Goal: Information Seeking & Learning: Check status

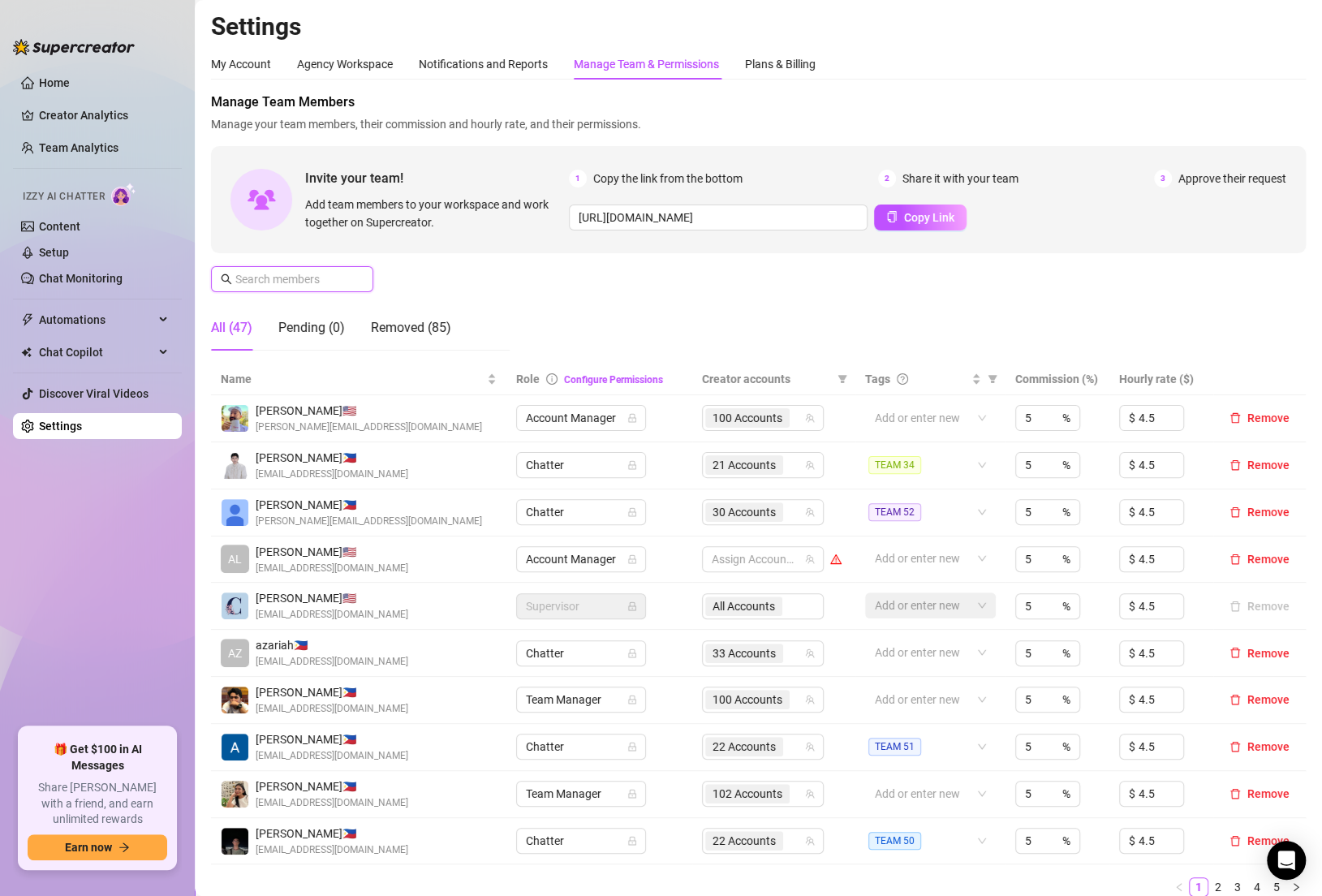
click at [306, 283] on input "text" at bounding box center [293, 279] width 115 height 18
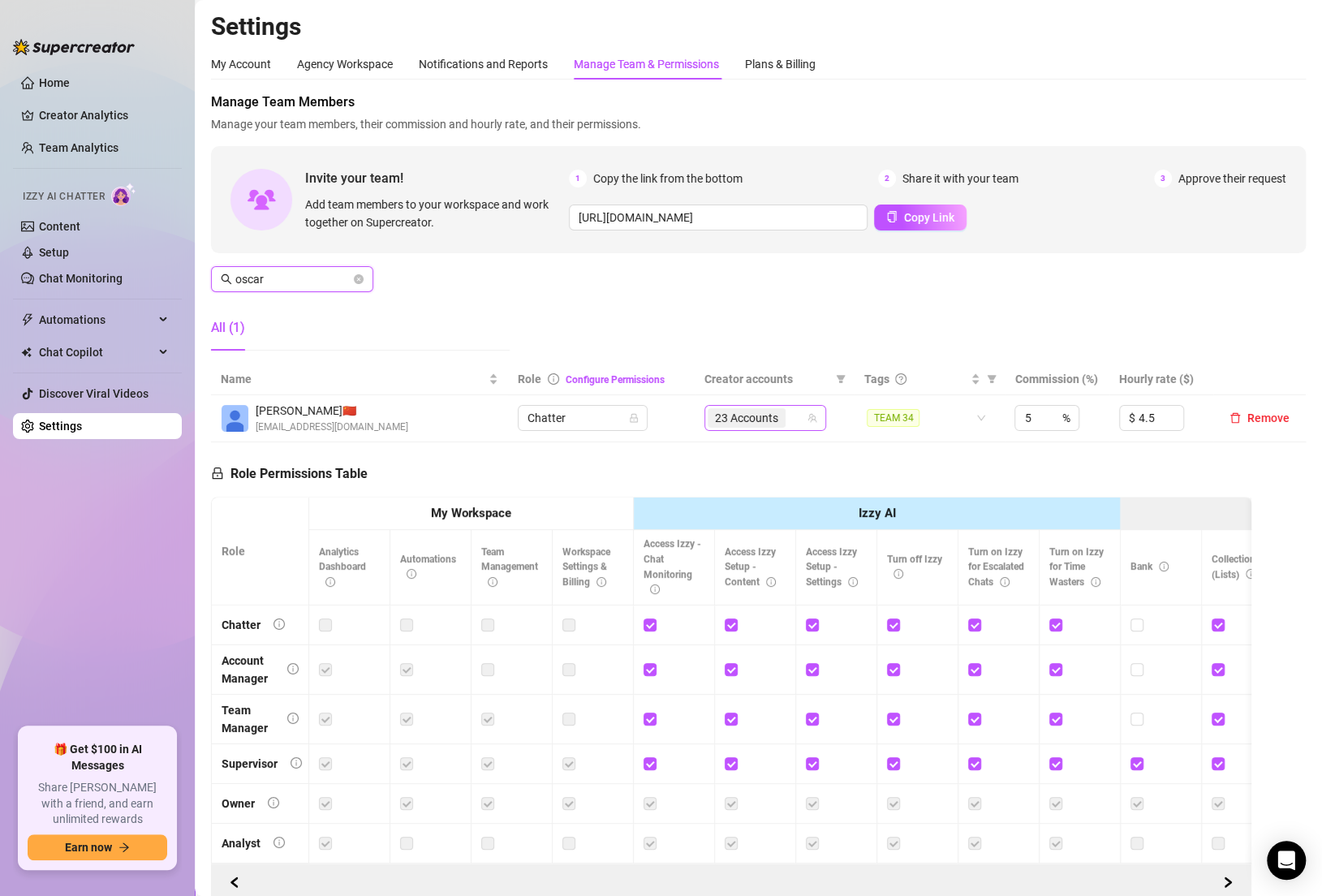
type input "oscar"
click at [791, 421] on input "search" at bounding box center [790, 417] width 3 height 19
type input "[MEDICAL_DATA]"
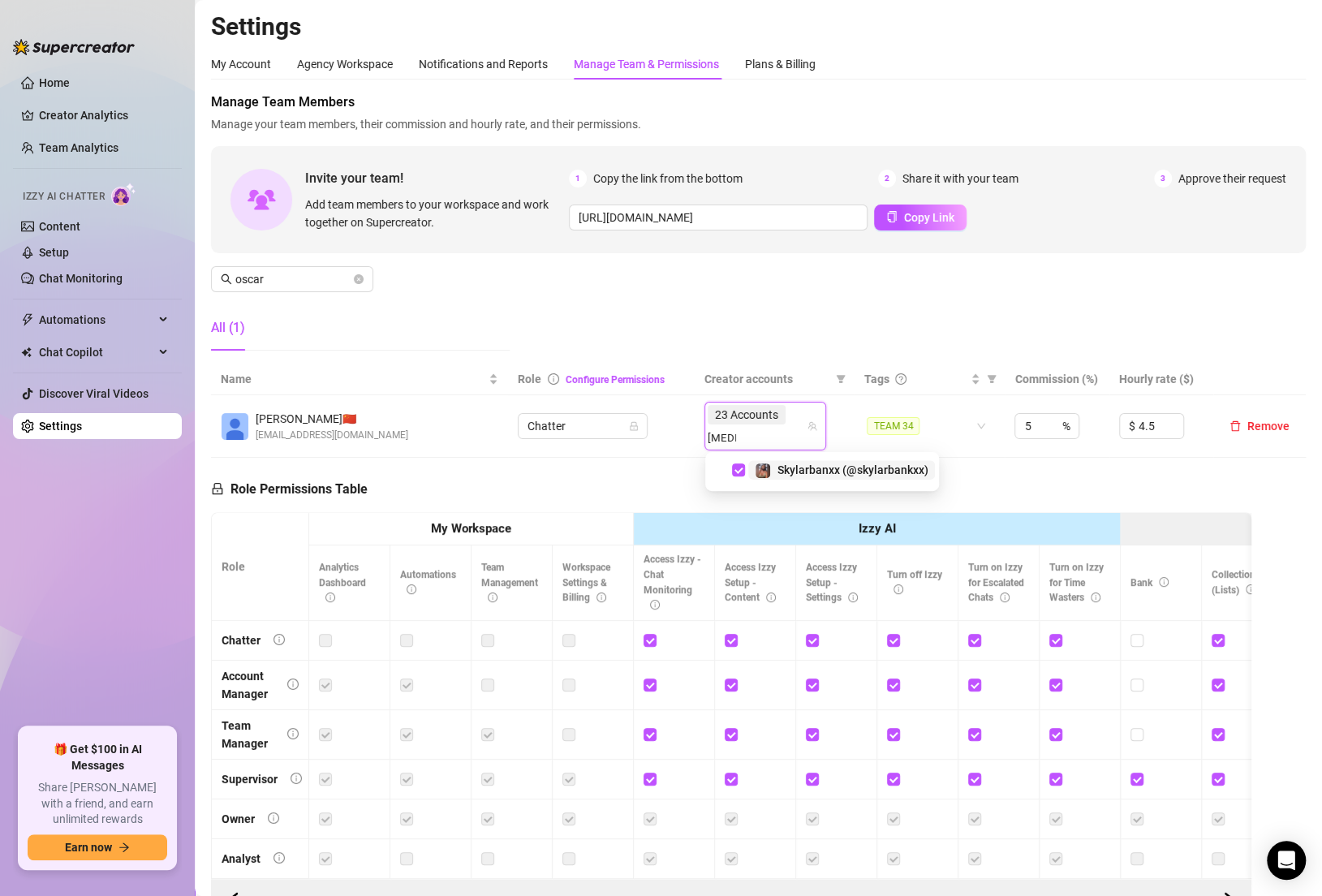
click at [754, 292] on div "Manage Team Members Manage your team members, their commission and hourly rate,…" at bounding box center [758, 228] width 1094 height 271
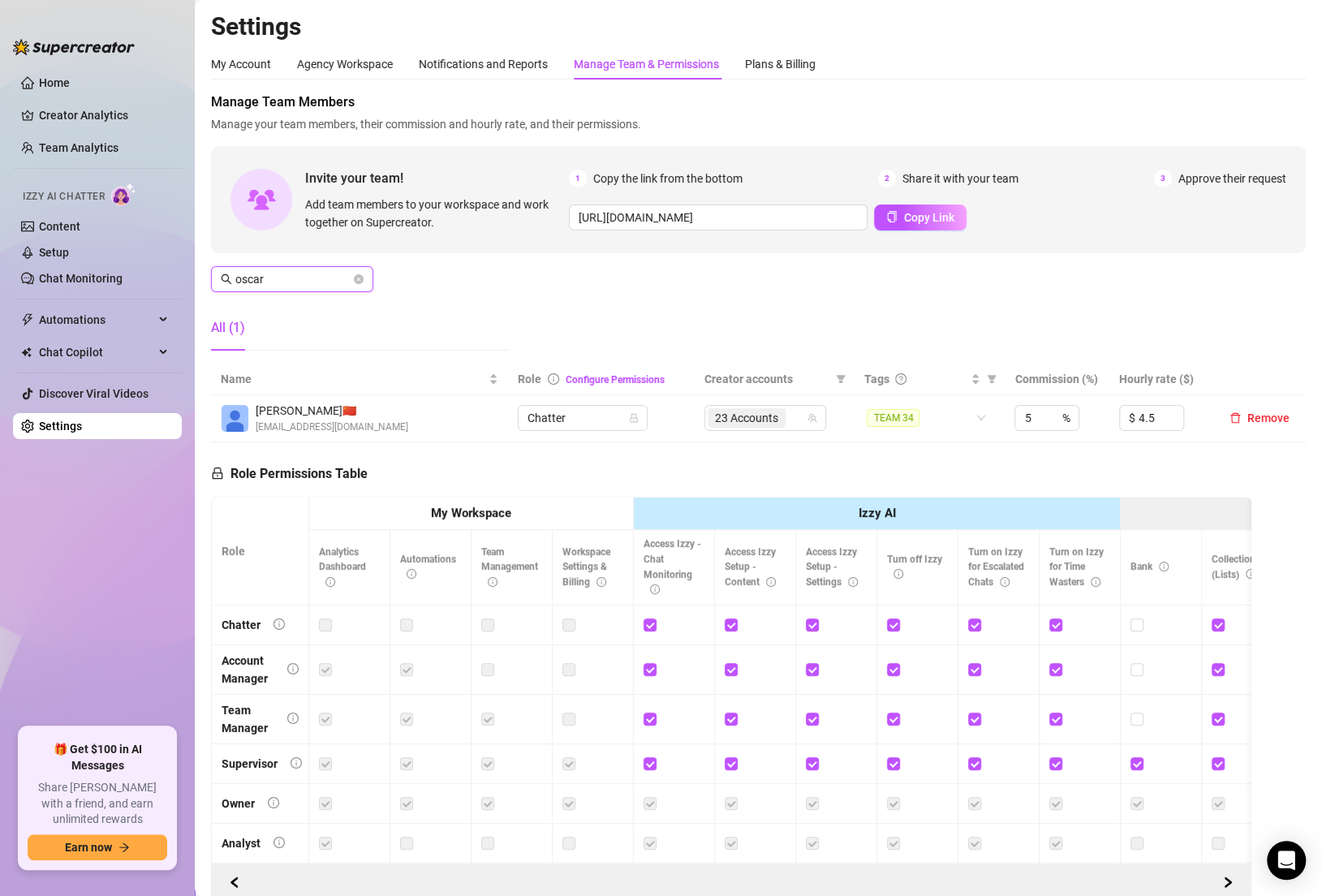
click at [291, 281] on input "oscar" at bounding box center [293, 279] width 115 height 18
click at [784, 429] on div "20 Accounts" at bounding box center [756, 418] width 98 height 23
type input "[PERSON_NAME]"
type input "jaki"
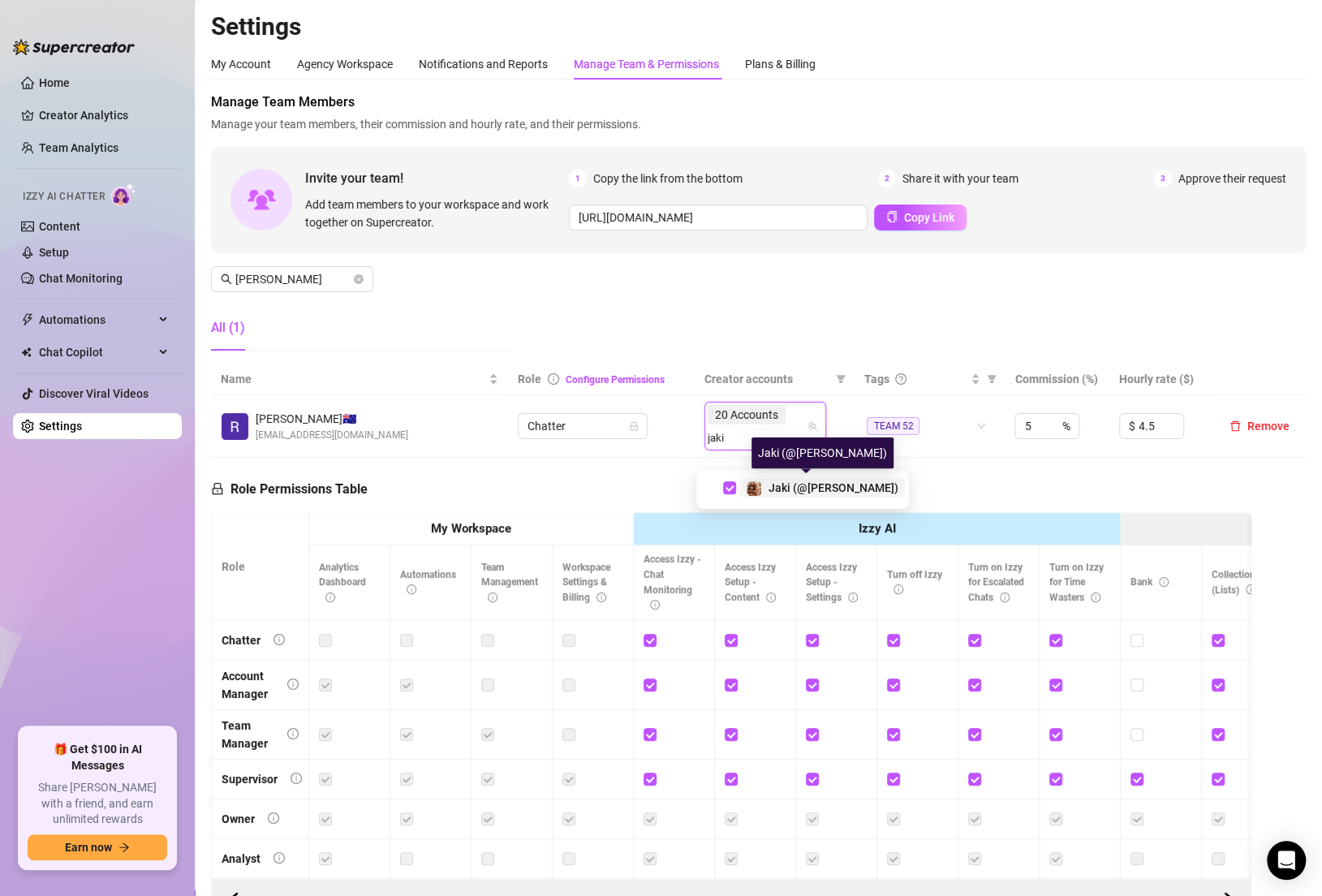
click at [819, 485] on span "Jaki (@[PERSON_NAME])" at bounding box center [834, 487] width 130 height 13
click at [721, 345] on div "Manage Team Members Manage your team members, their commission and hourly rate,…" at bounding box center [758, 228] width 1094 height 271
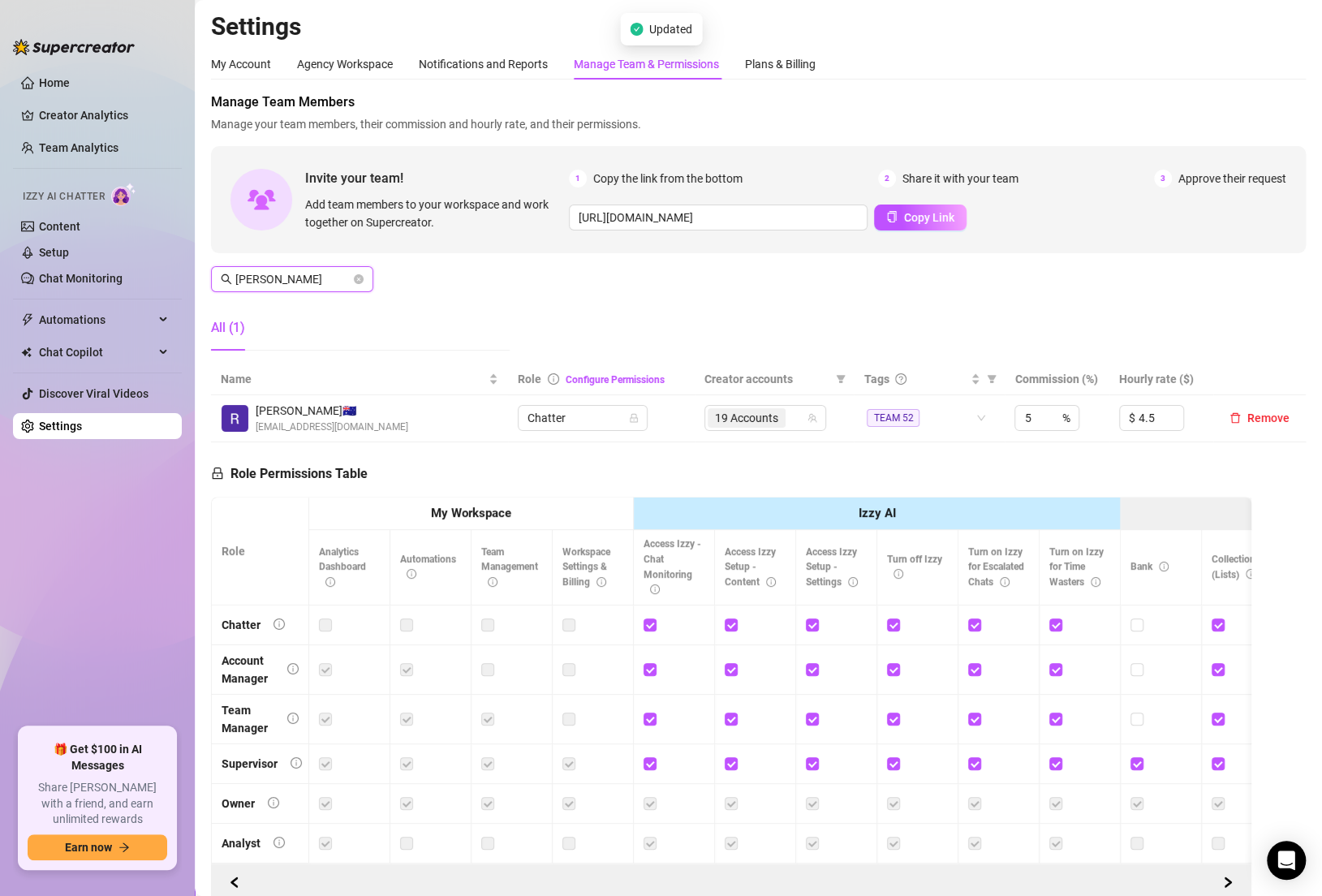
drag, startPoint x: 294, startPoint y: 280, endPoint x: 221, endPoint y: 278, distance: 73.0
click at [221, 278] on span "[PERSON_NAME]" at bounding box center [292, 279] width 162 height 26
click at [88, 113] on link "Creator Analytics" at bounding box center [104, 115] width 130 height 26
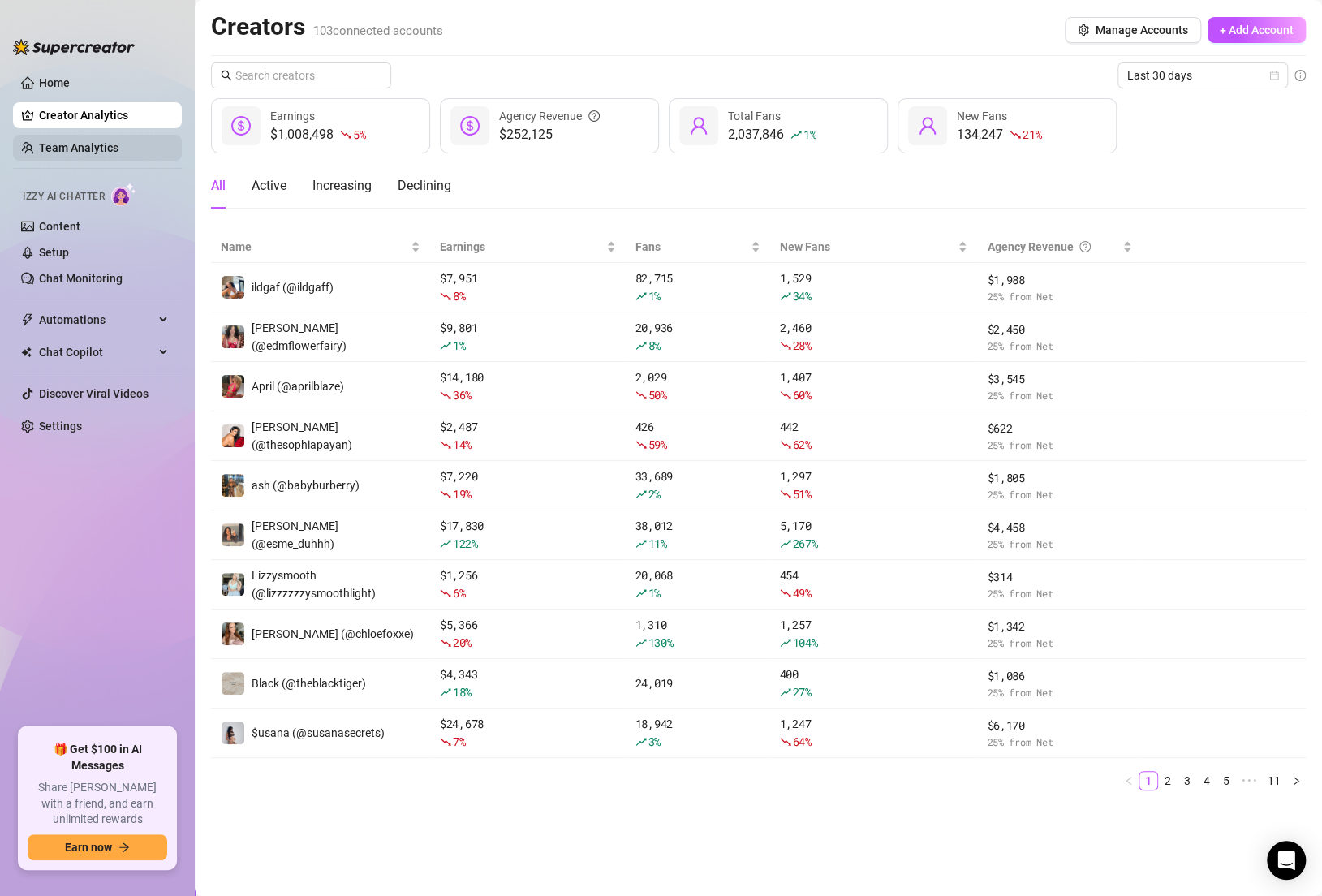
click at [99, 154] on link "Team Analytics" at bounding box center [79, 147] width 80 height 13
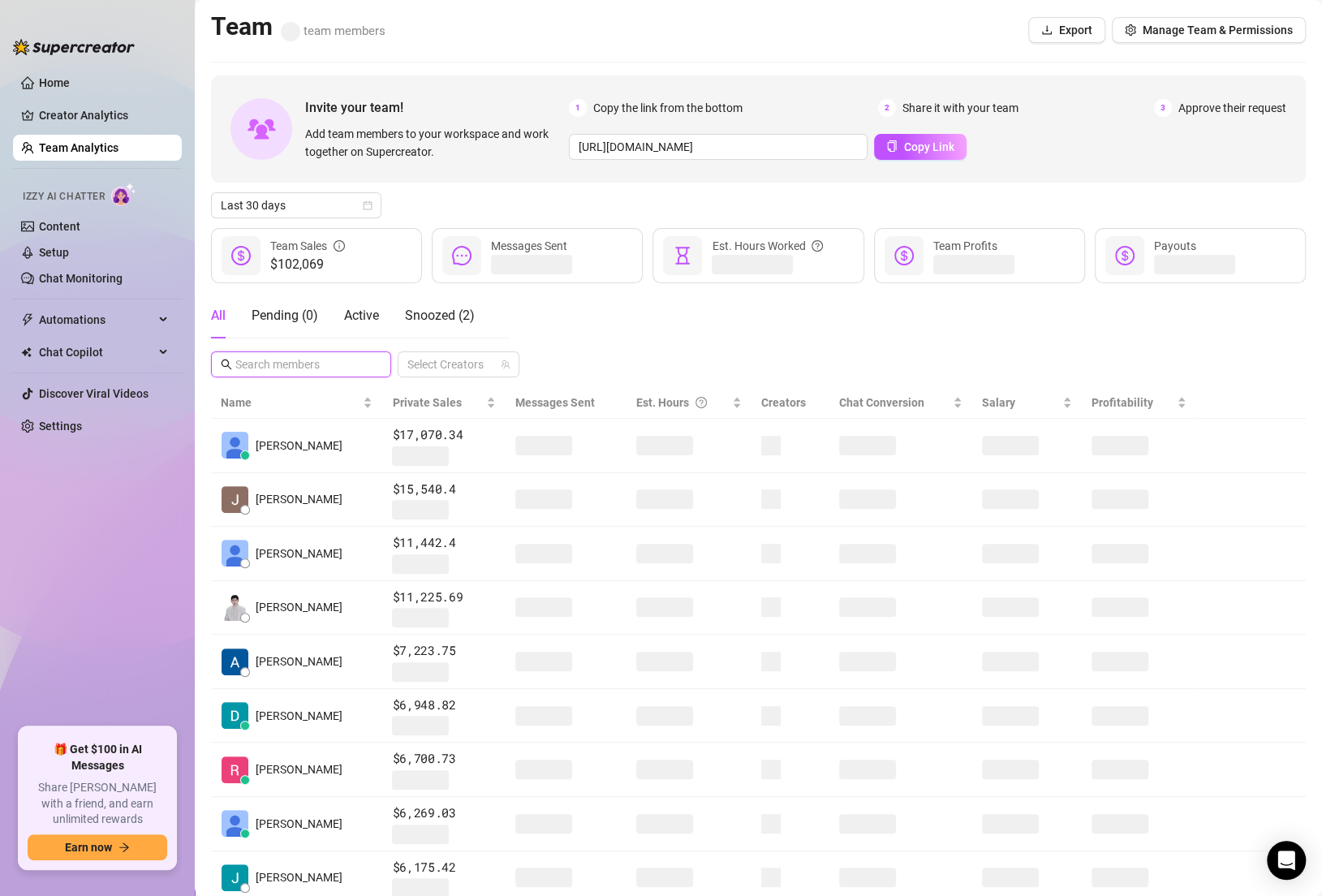
click at [316, 364] on input "text" at bounding box center [302, 364] width 133 height 18
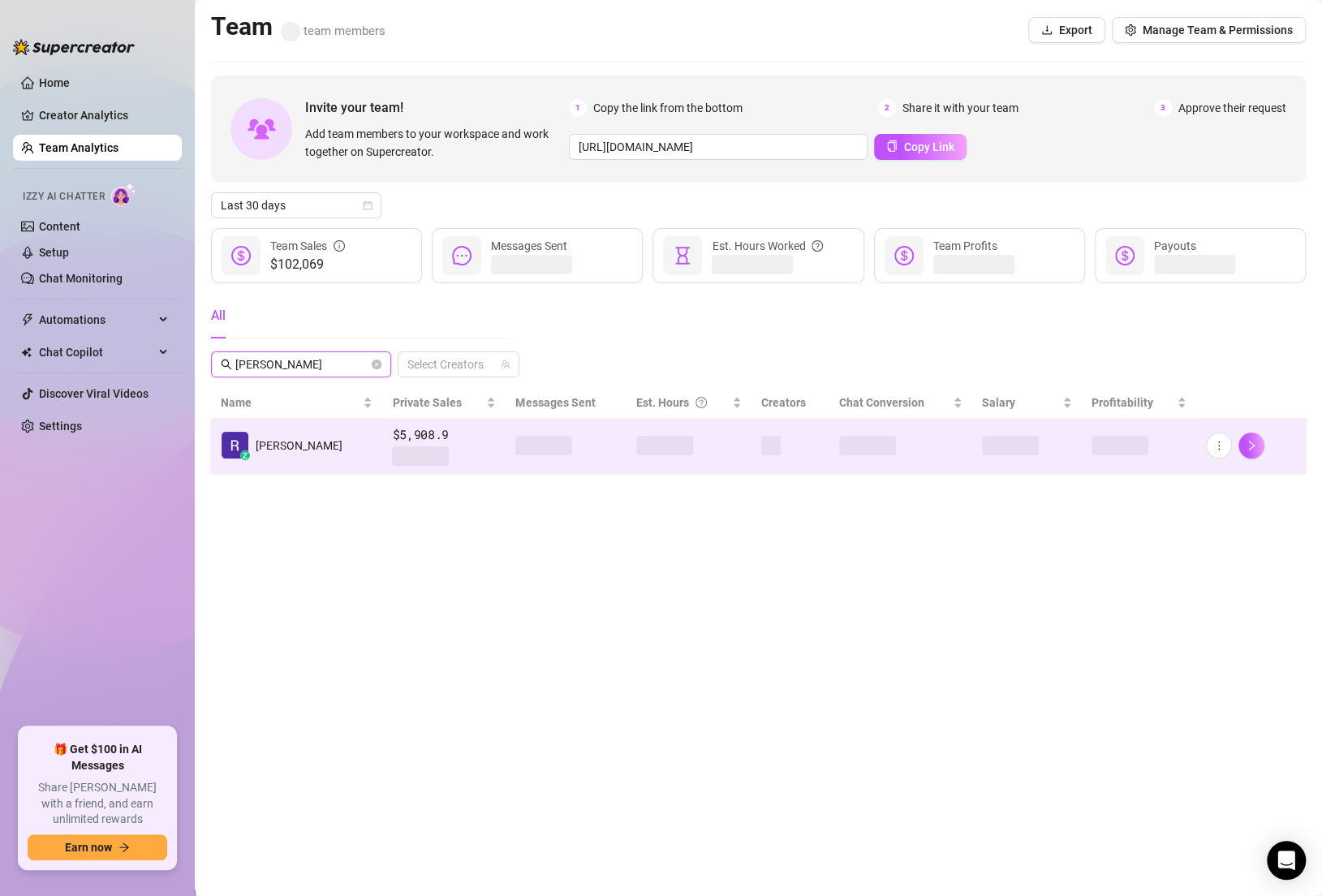
type input "[PERSON_NAME]"
click at [704, 447] on div at bounding box center [689, 445] width 106 height 19
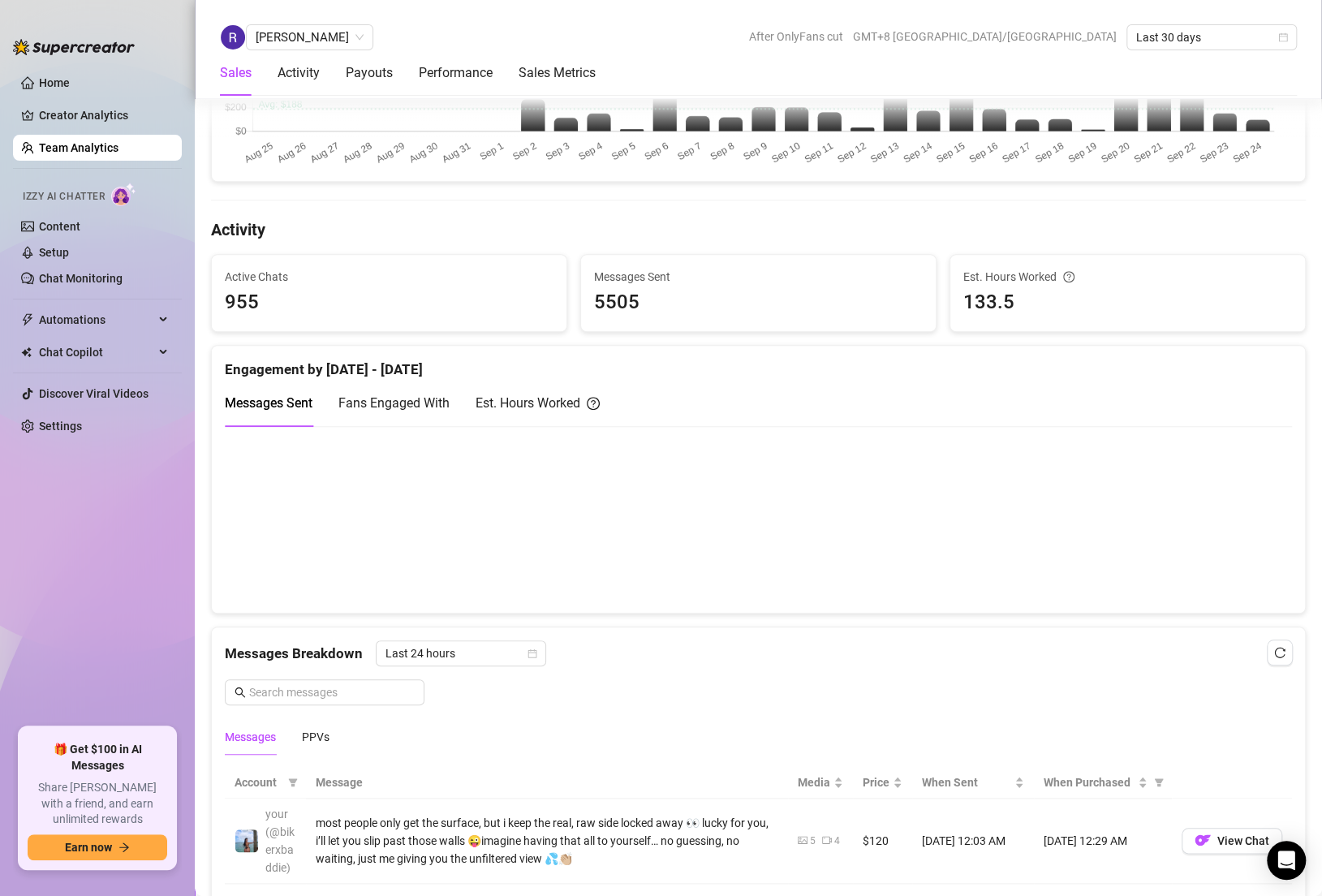
scroll to position [652, 0]
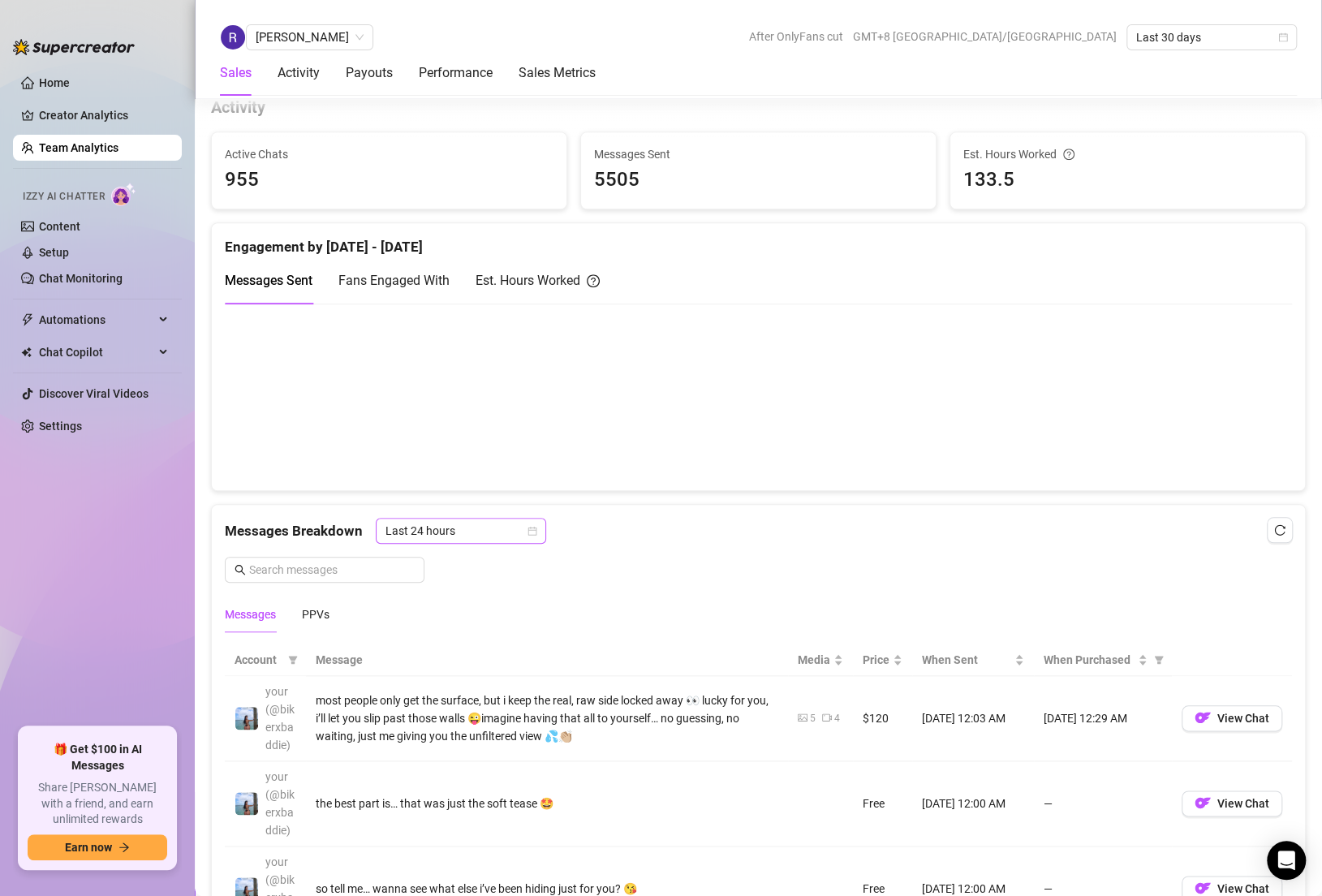
click at [408, 538] on div "Last 24 hours" at bounding box center [461, 531] width 171 height 26
click at [341, 568] on input "text" at bounding box center [332, 570] width 165 height 18
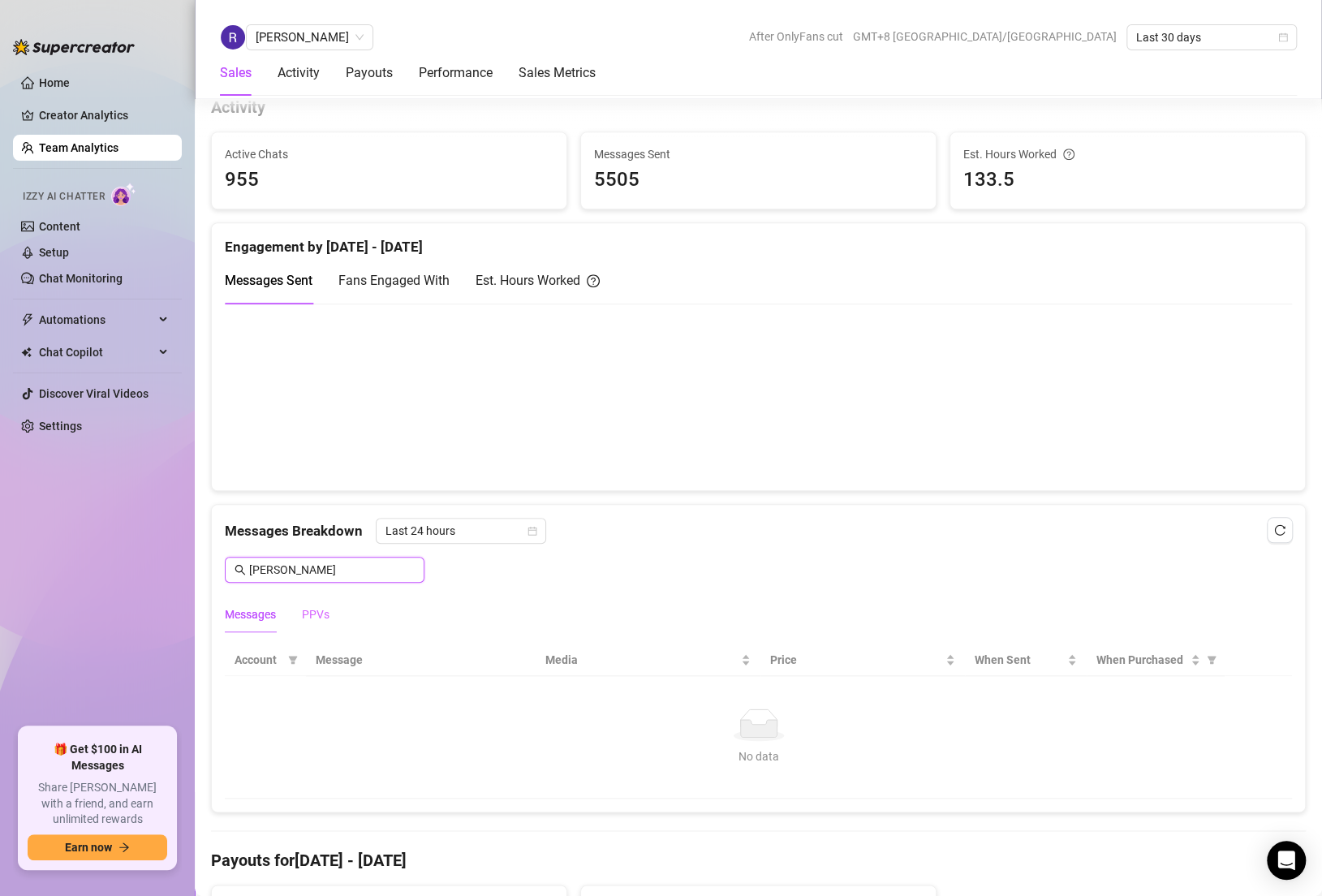
type input "[PERSON_NAME]"
click at [323, 605] on div "PPVs" at bounding box center [316, 614] width 28 height 18
click at [338, 570] on input "[PERSON_NAME]" at bounding box center [332, 570] width 165 height 18
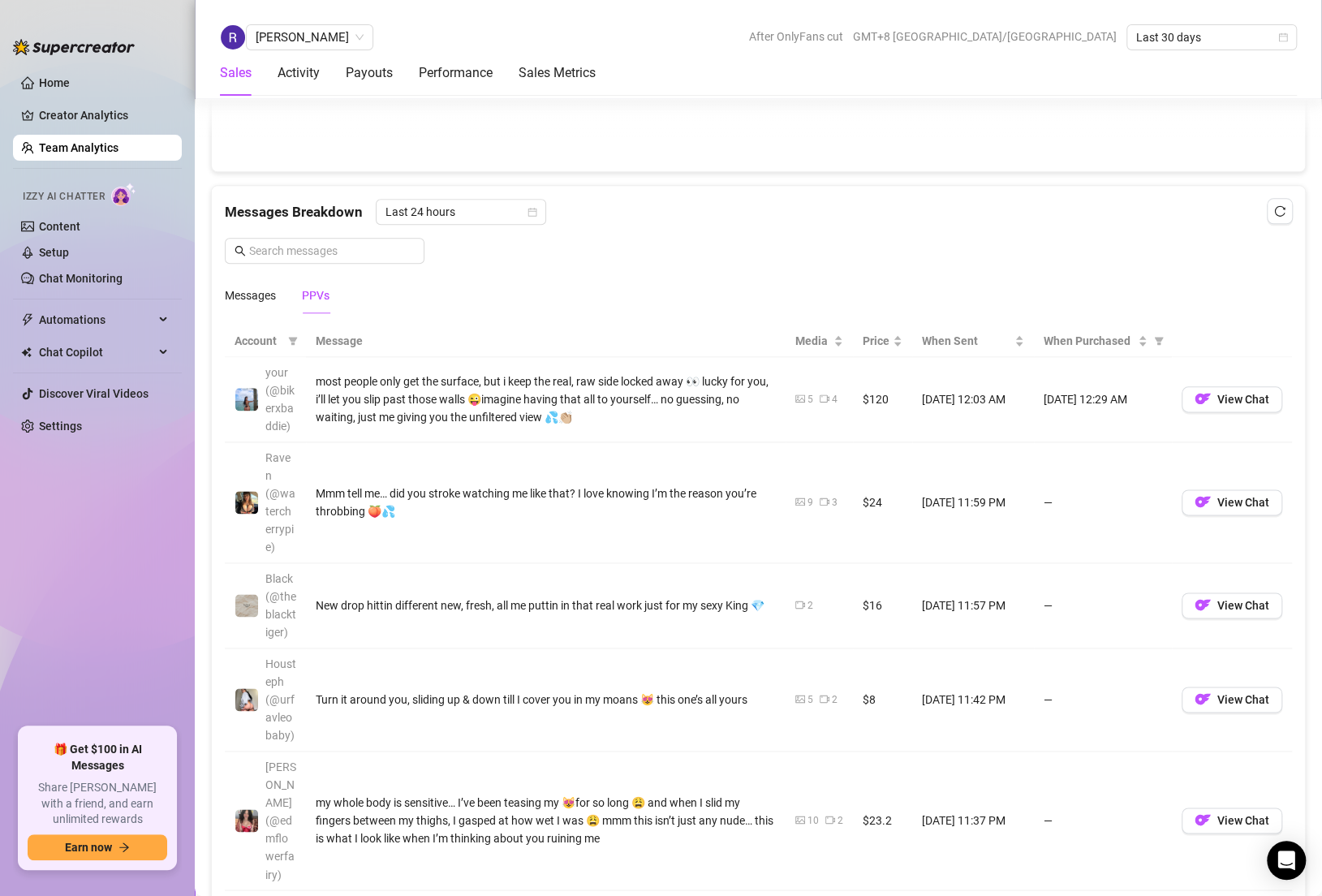
scroll to position [665, 0]
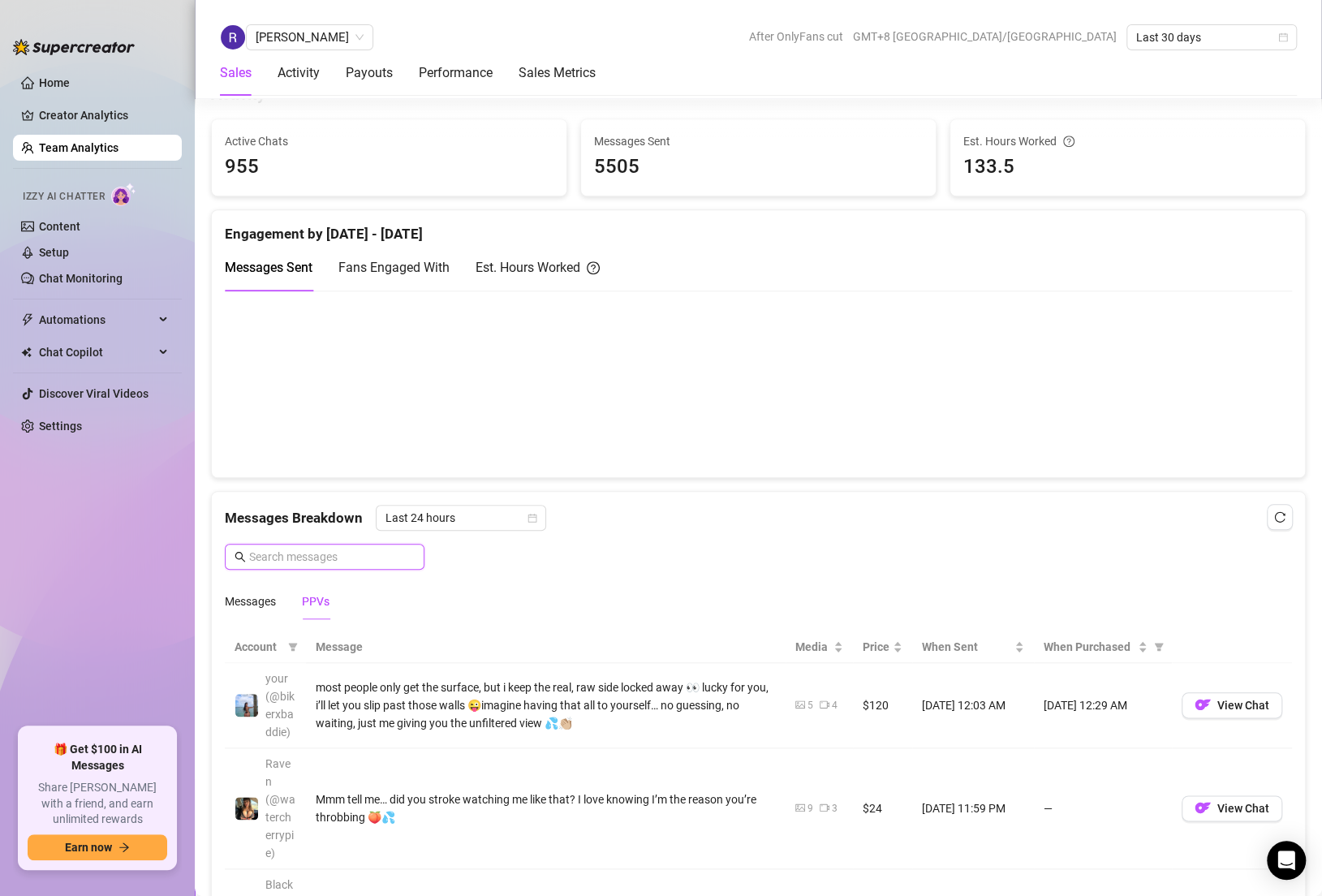
click at [310, 552] on input "text" at bounding box center [332, 557] width 165 height 18
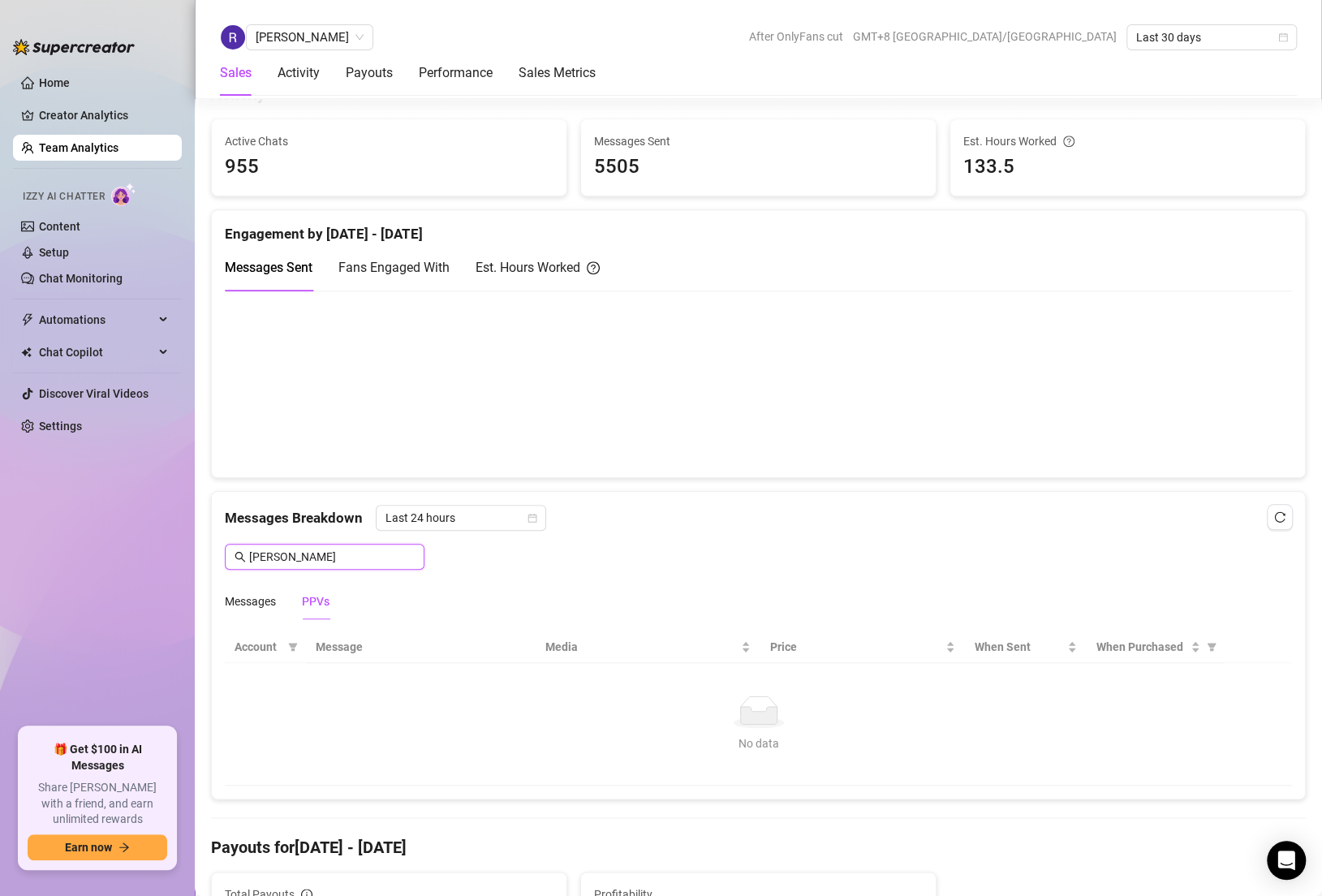
type input "[PERSON_NAME]"
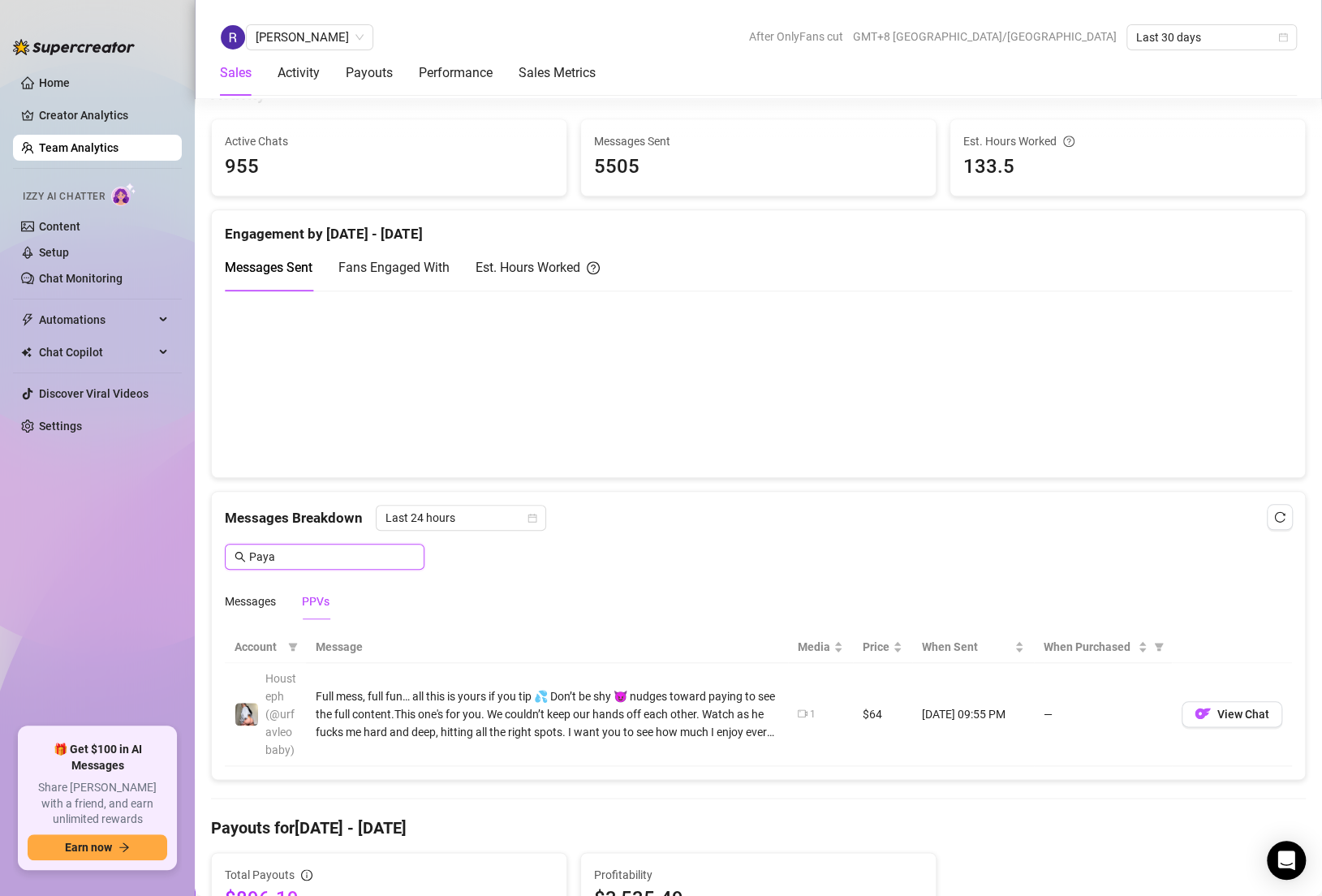
type input "[PERSON_NAME]"
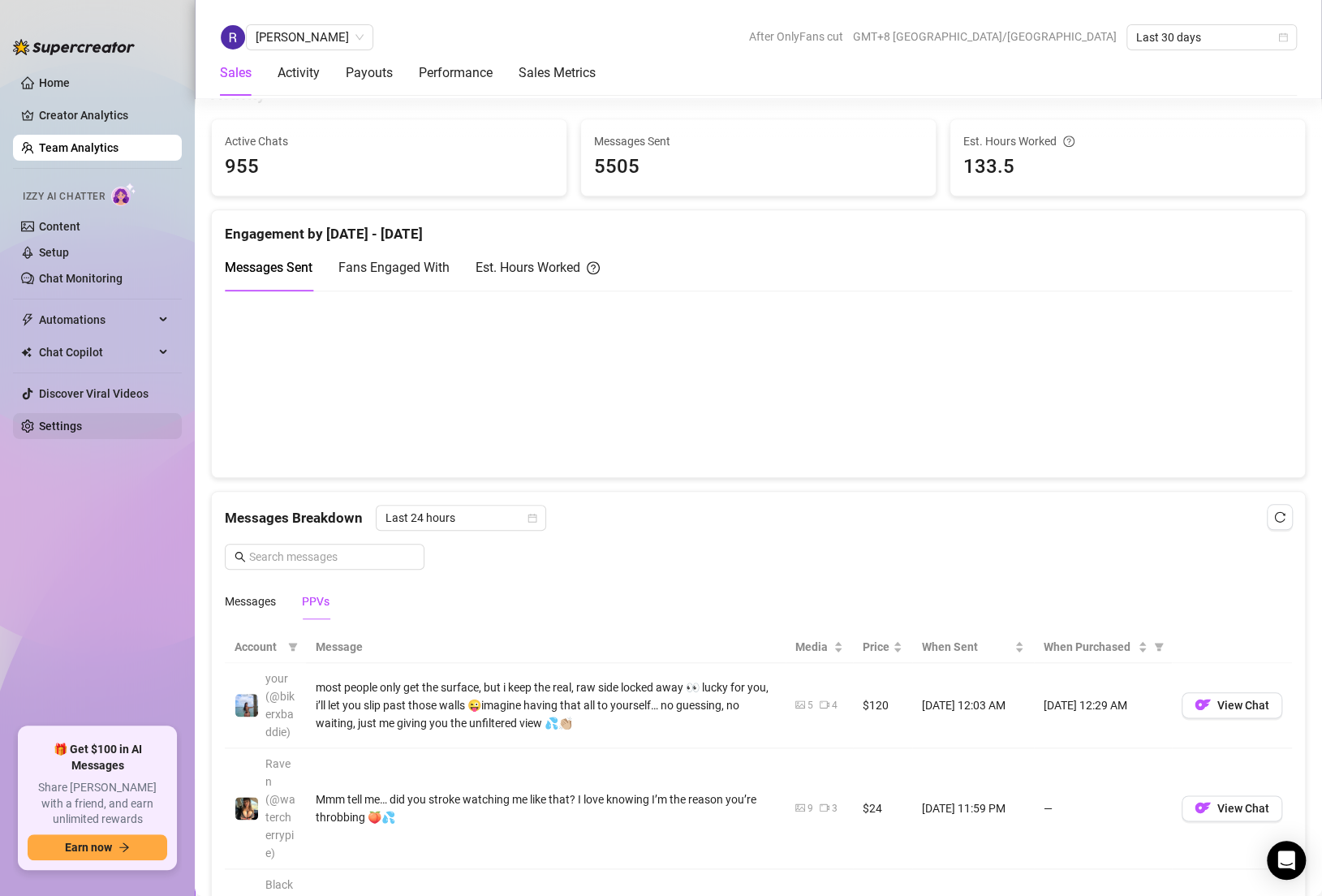
click at [82, 420] on link "Settings" at bounding box center [61, 426] width 43 height 13
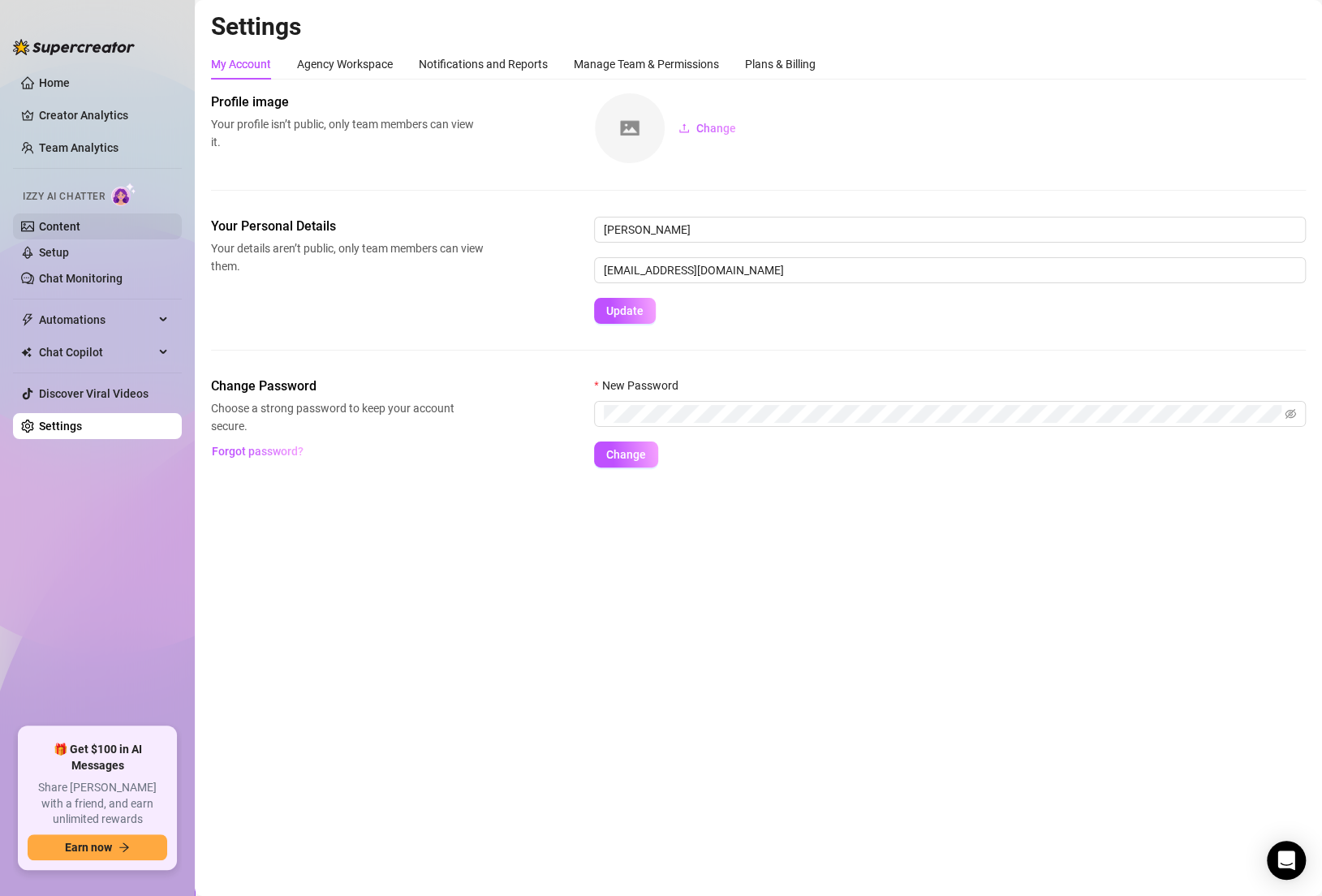
click at [61, 222] on link "Content" at bounding box center [60, 226] width 42 height 13
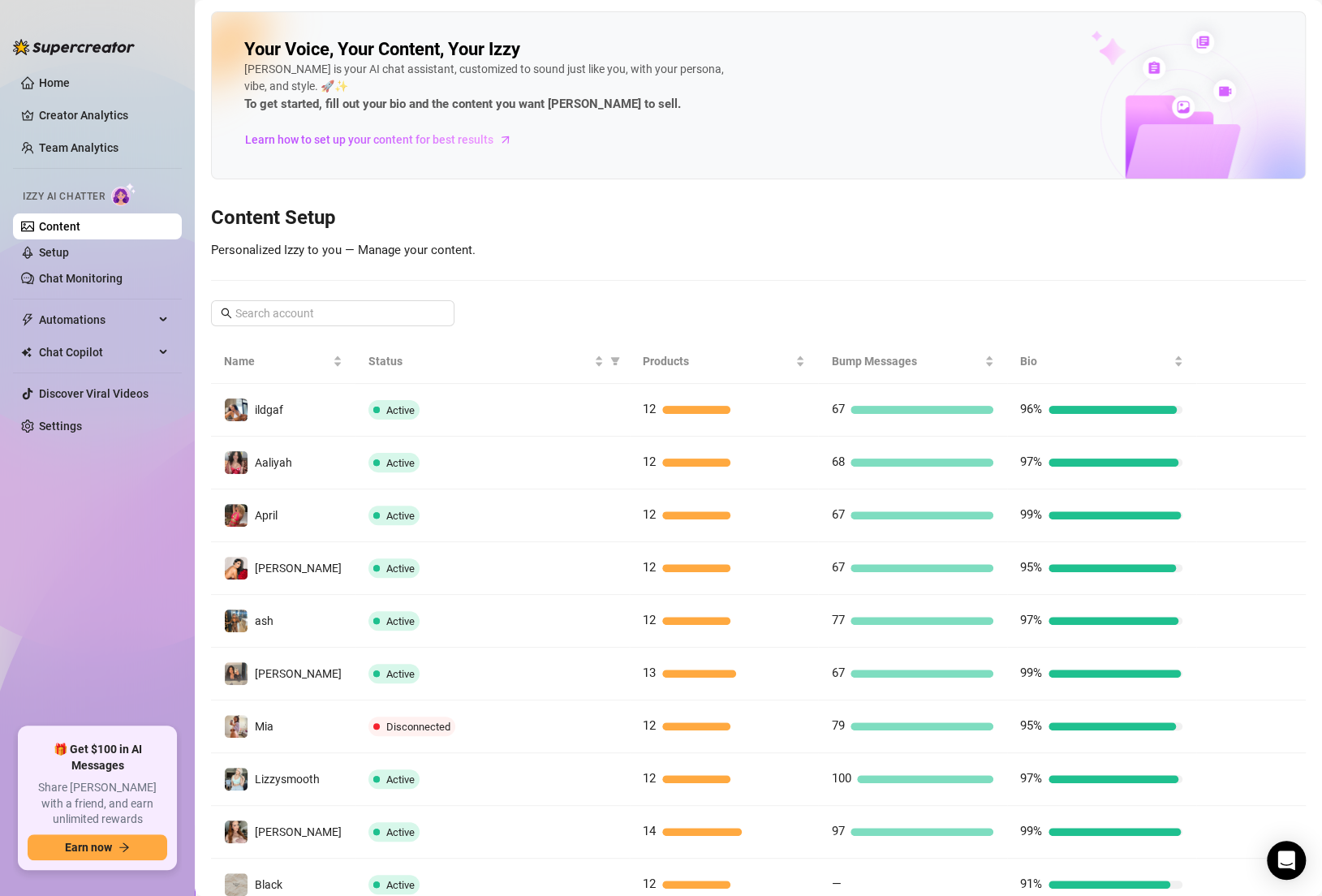
click at [255, 295] on div "Your Voice, Your Content, Your [PERSON_NAME] is your AI chat assistant, customi…" at bounding box center [758, 484] width 1094 height 945
click at [255, 318] on input "text" at bounding box center [333, 313] width 197 height 18
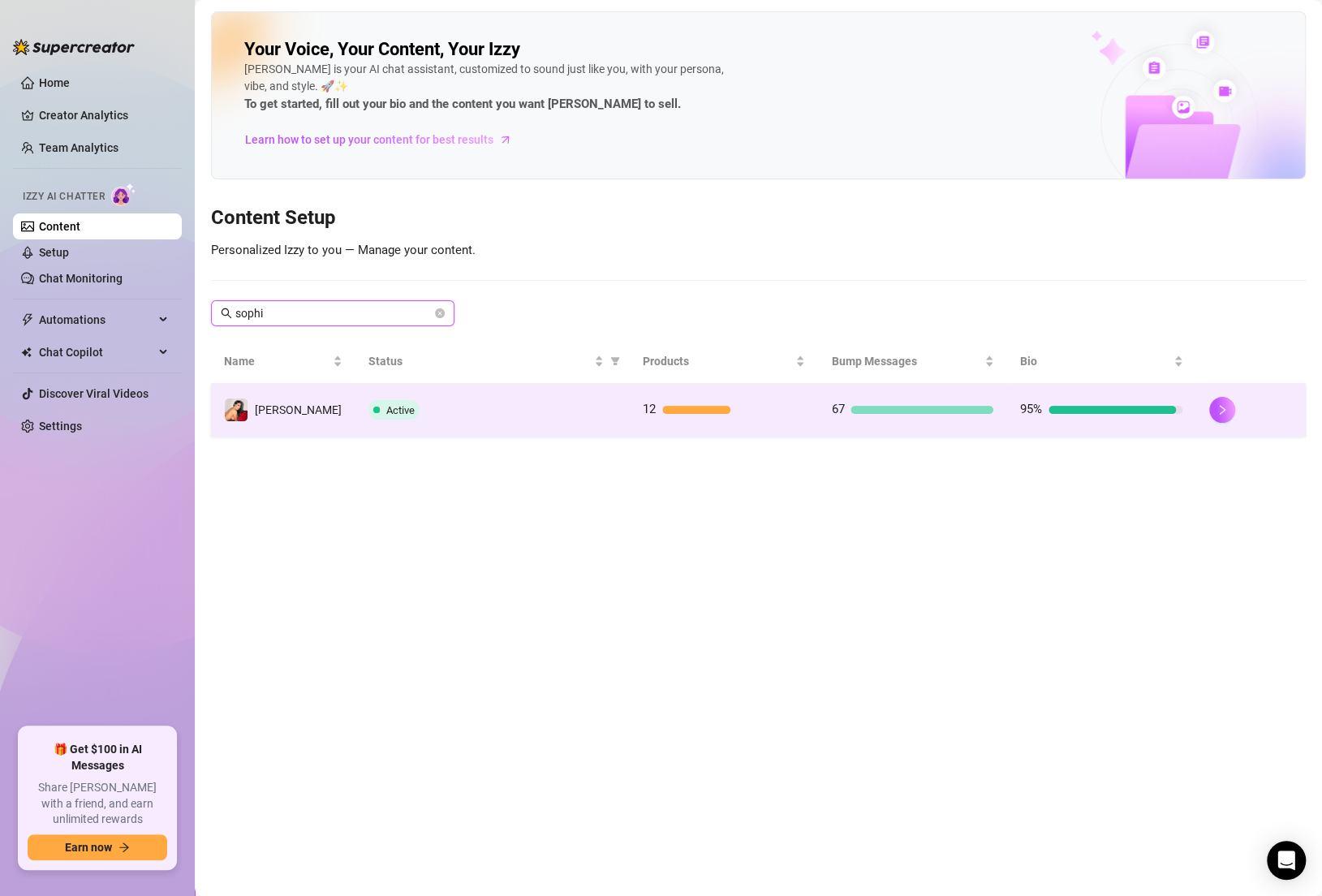
type input "sophi"
click at [430, 422] on td "Active" at bounding box center [492, 409] width 274 height 53
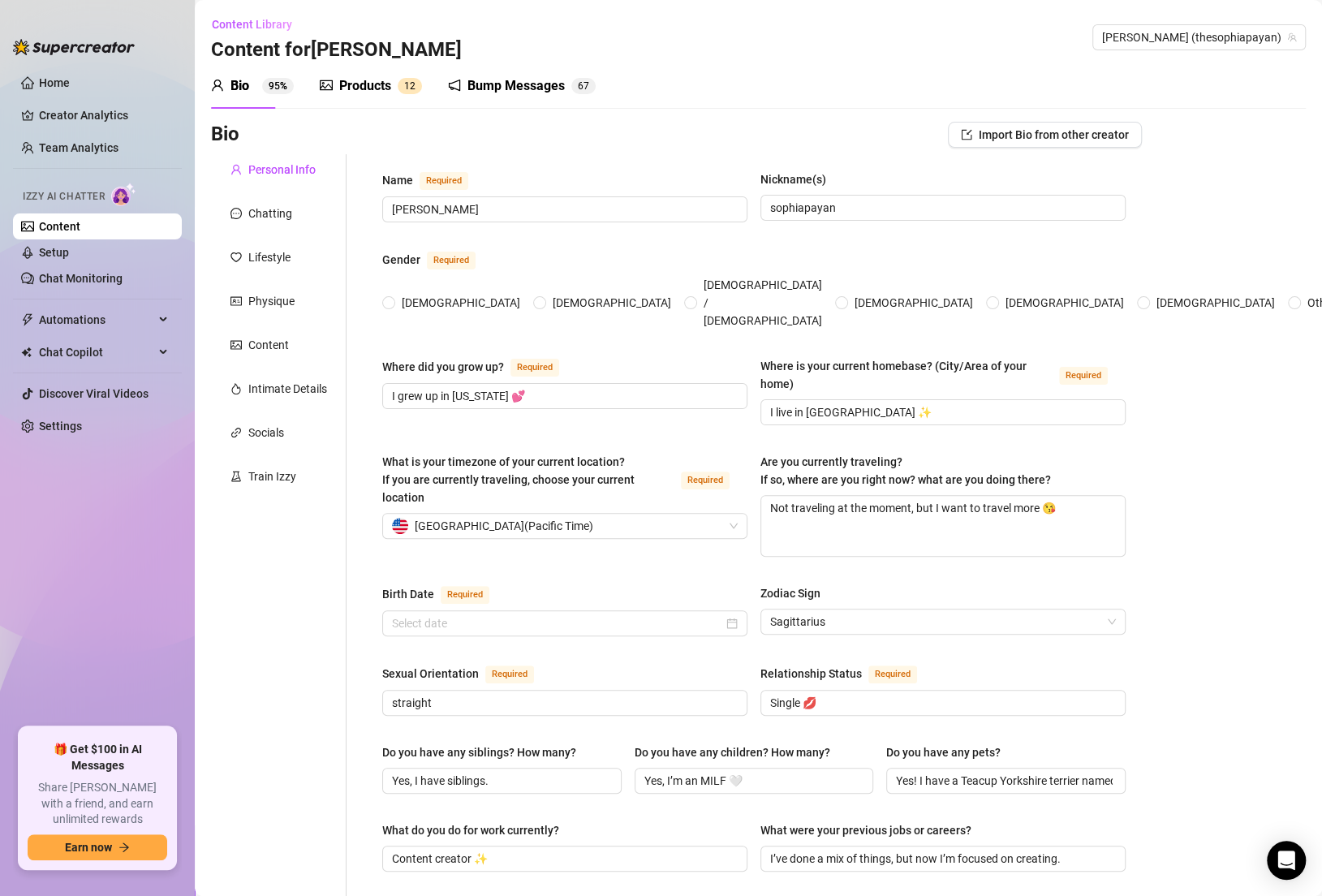
radio input "true"
click at [55, 149] on link "Team Analytics" at bounding box center [79, 147] width 80 height 13
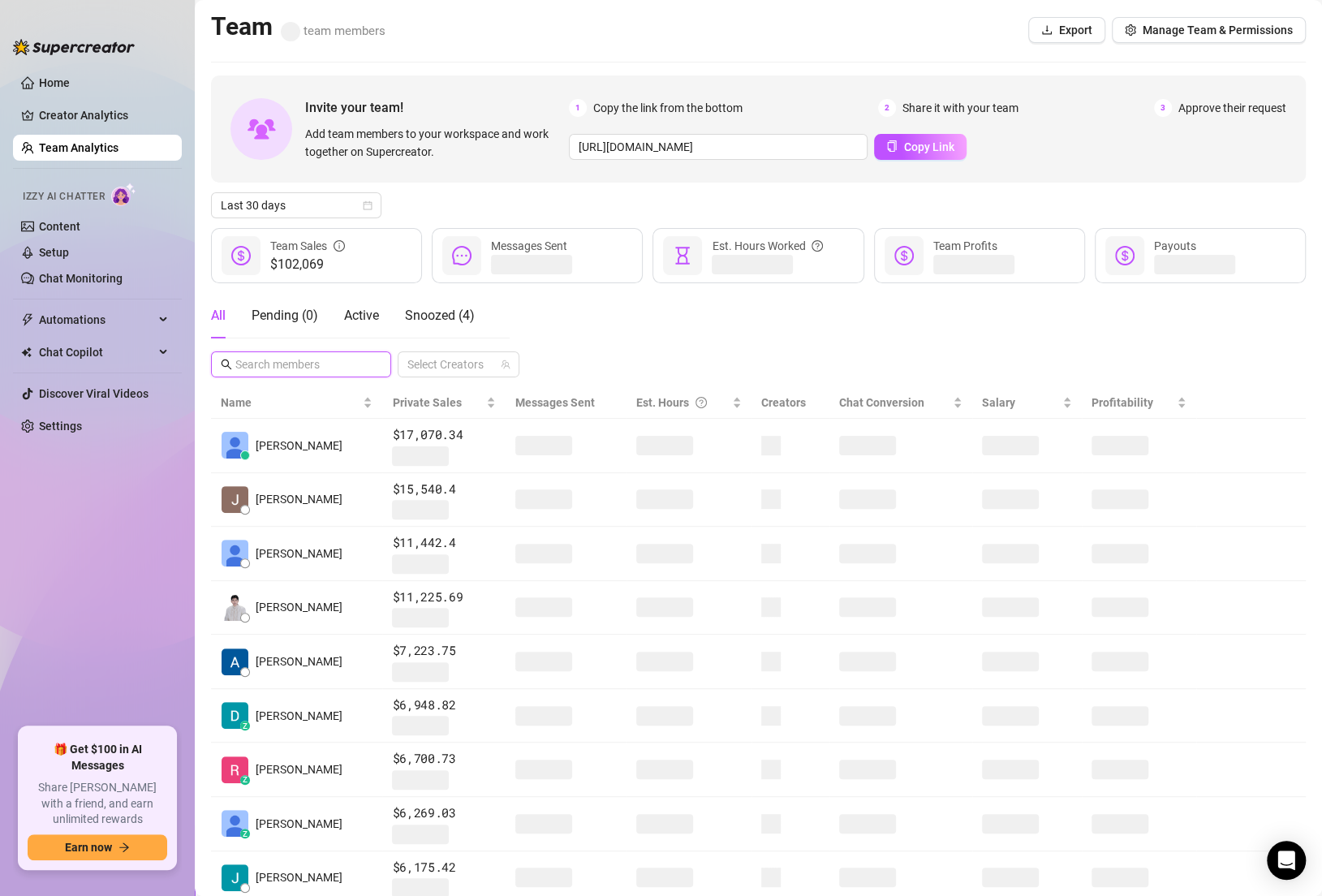
click at [320, 359] on input "text" at bounding box center [302, 364] width 133 height 18
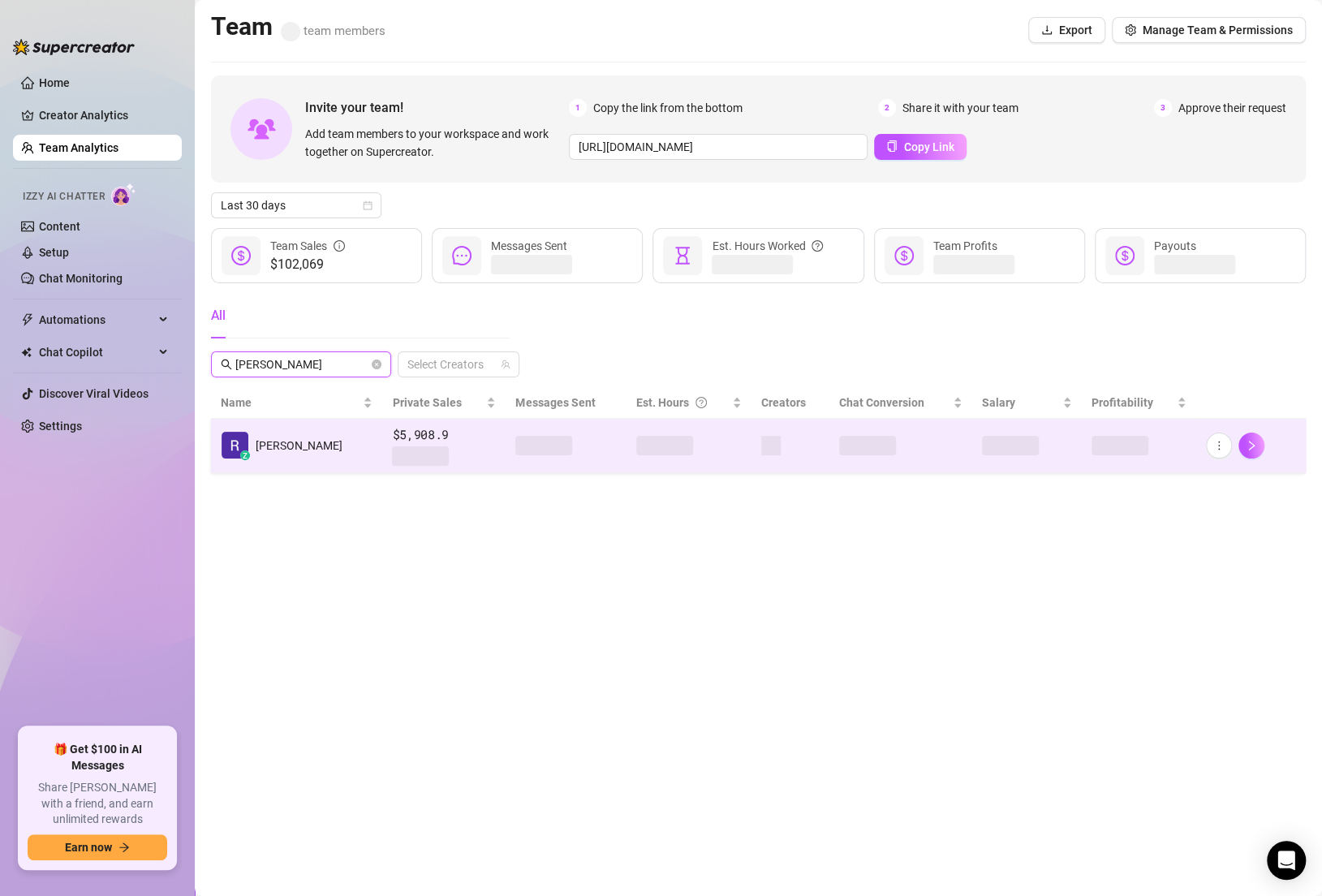
type input "[PERSON_NAME]"
click at [412, 446] on div at bounding box center [444, 455] width 104 height 19
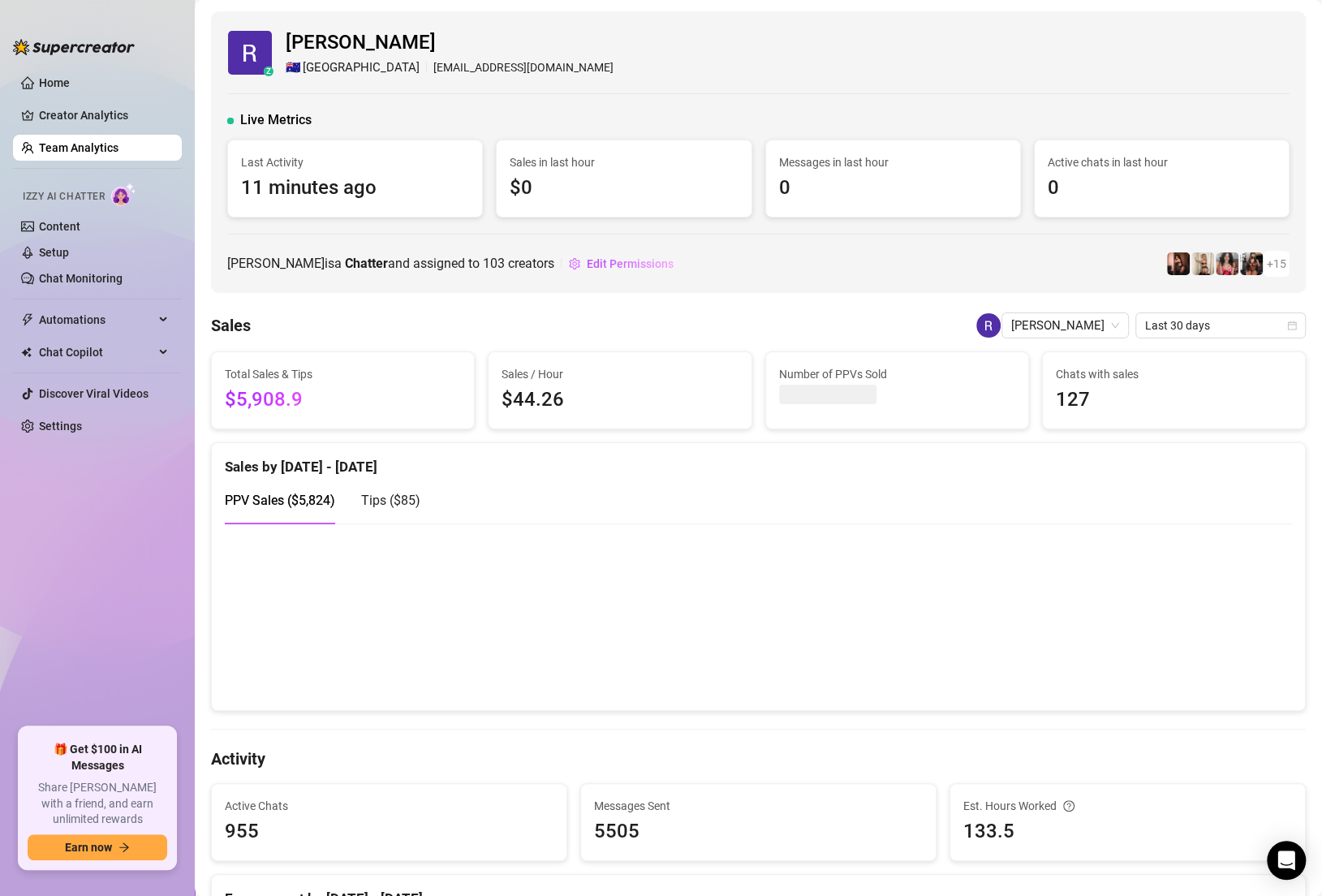
scroll to position [922, 0]
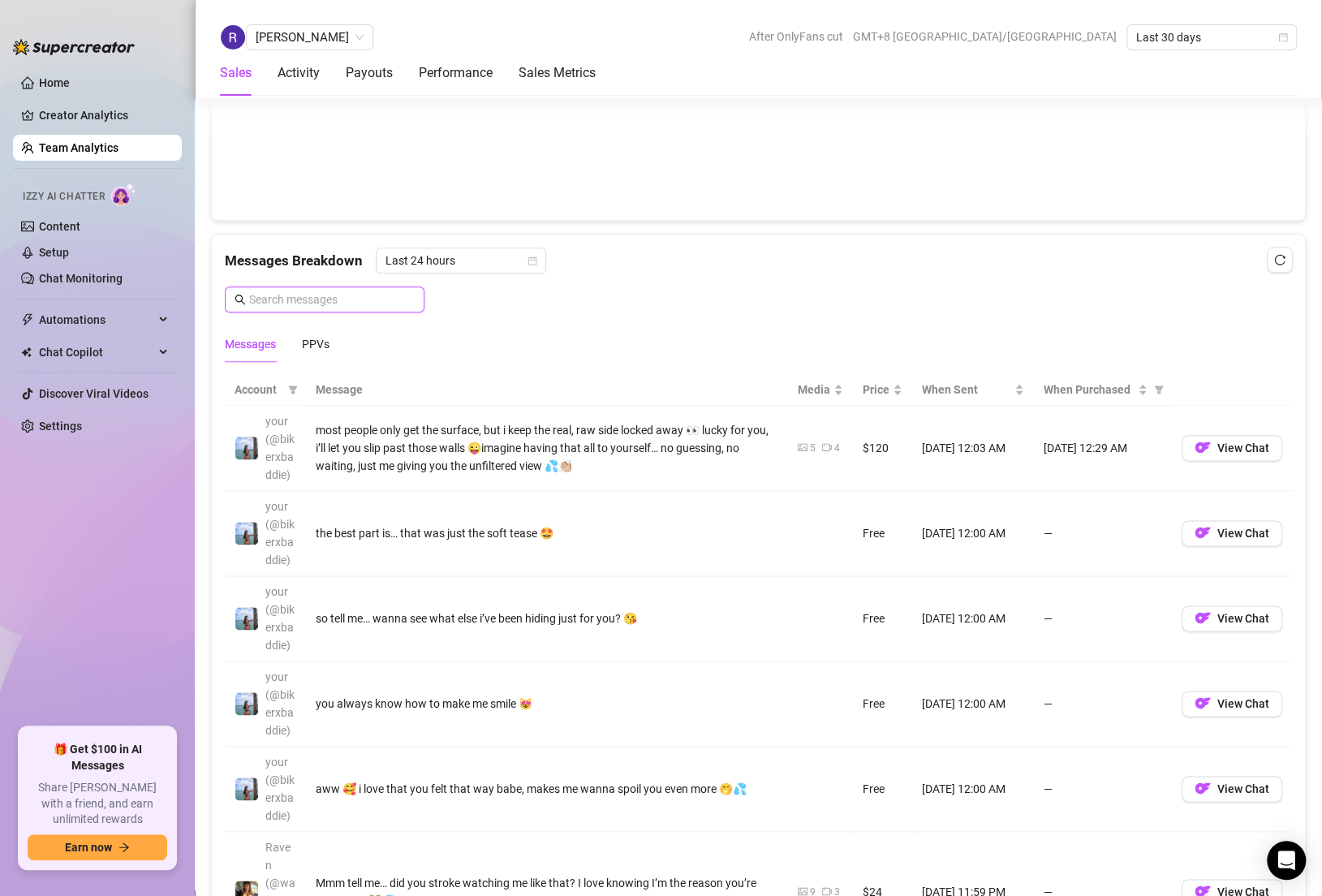
click at [315, 298] on input "text" at bounding box center [332, 300] width 165 height 18
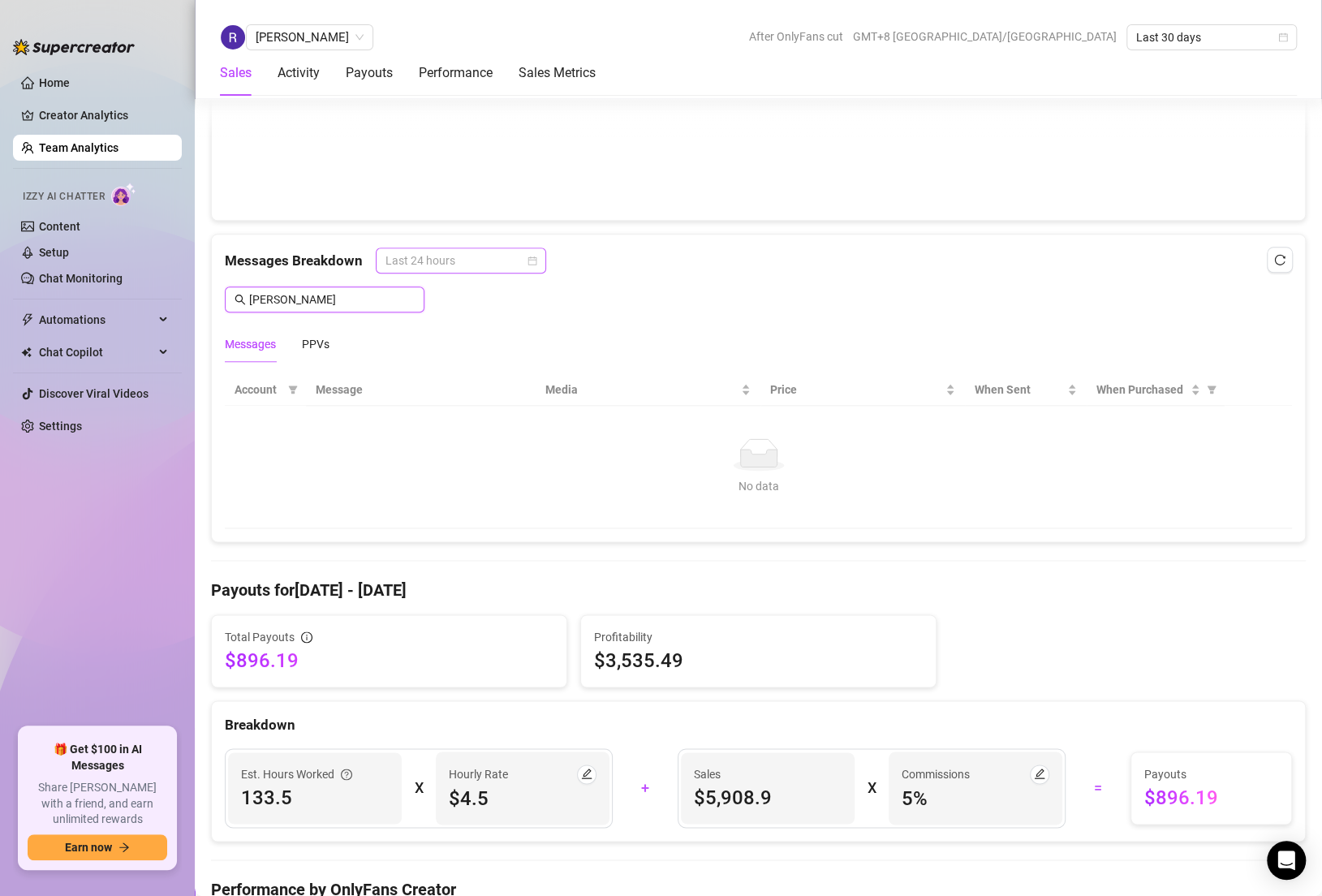
click at [451, 252] on span "Last 24 hours" at bounding box center [461, 261] width 151 height 24
click at [521, 264] on span "Last 24 hours" at bounding box center [461, 261] width 151 height 24
click at [527, 264] on span "Last 24 hours" at bounding box center [461, 261] width 151 height 24
click at [420, 317] on div "Last Week" at bounding box center [459, 315] width 145 height 18
click at [340, 295] on input "[PERSON_NAME]" at bounding box center [332, 300] width 165 height 18
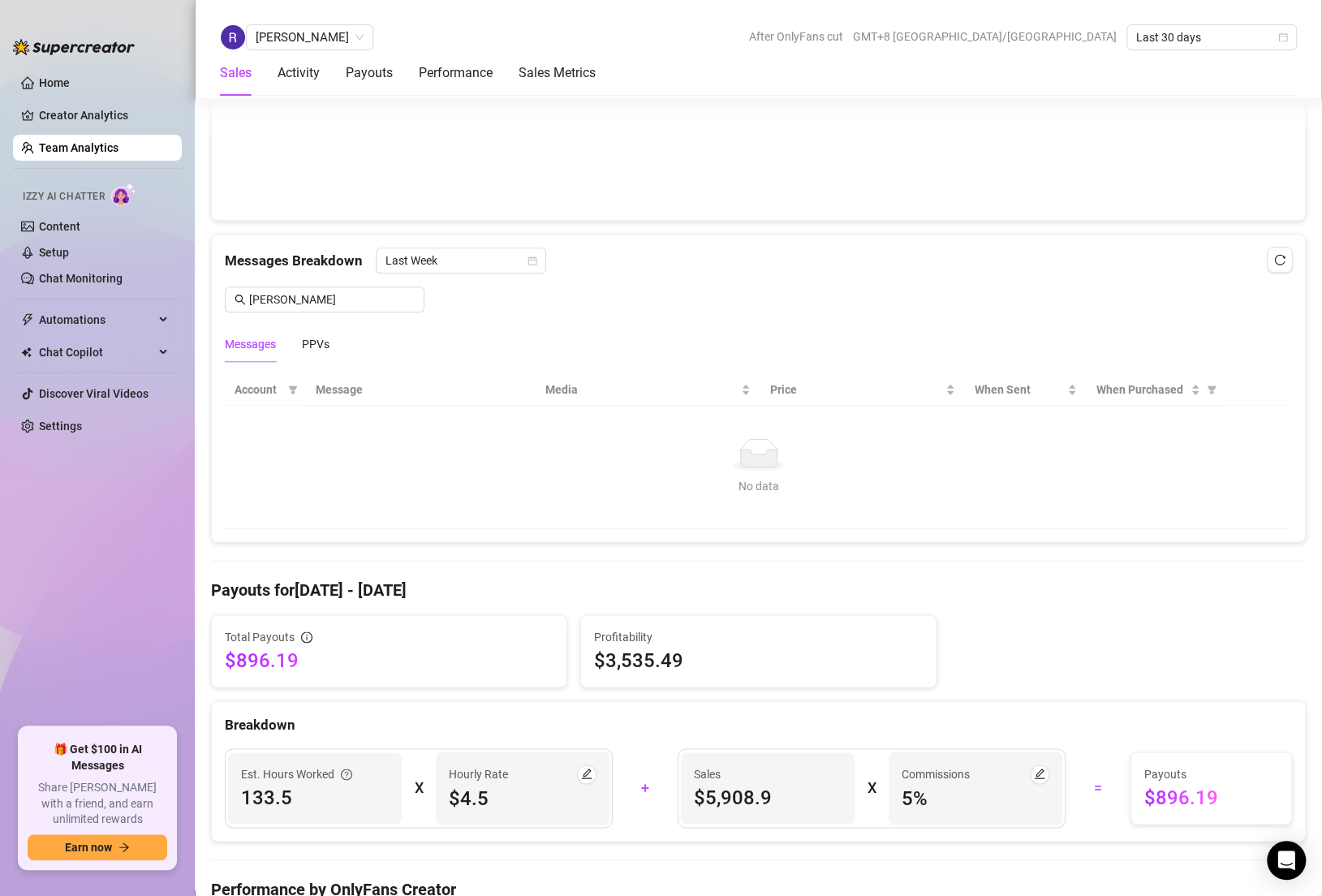
click at [296, 329] on div "Messages PPVs" at bounding box center [277, 344] width 105 height 37
click at [313, 335] on div "PPVs" at bounding box center [316, 344] width 28 height 18
click at [328, 299] on input "[PERSON_NAME]" at bounding box center [332, 300] width 165 height 18
type input "[PERSON_NAME]"
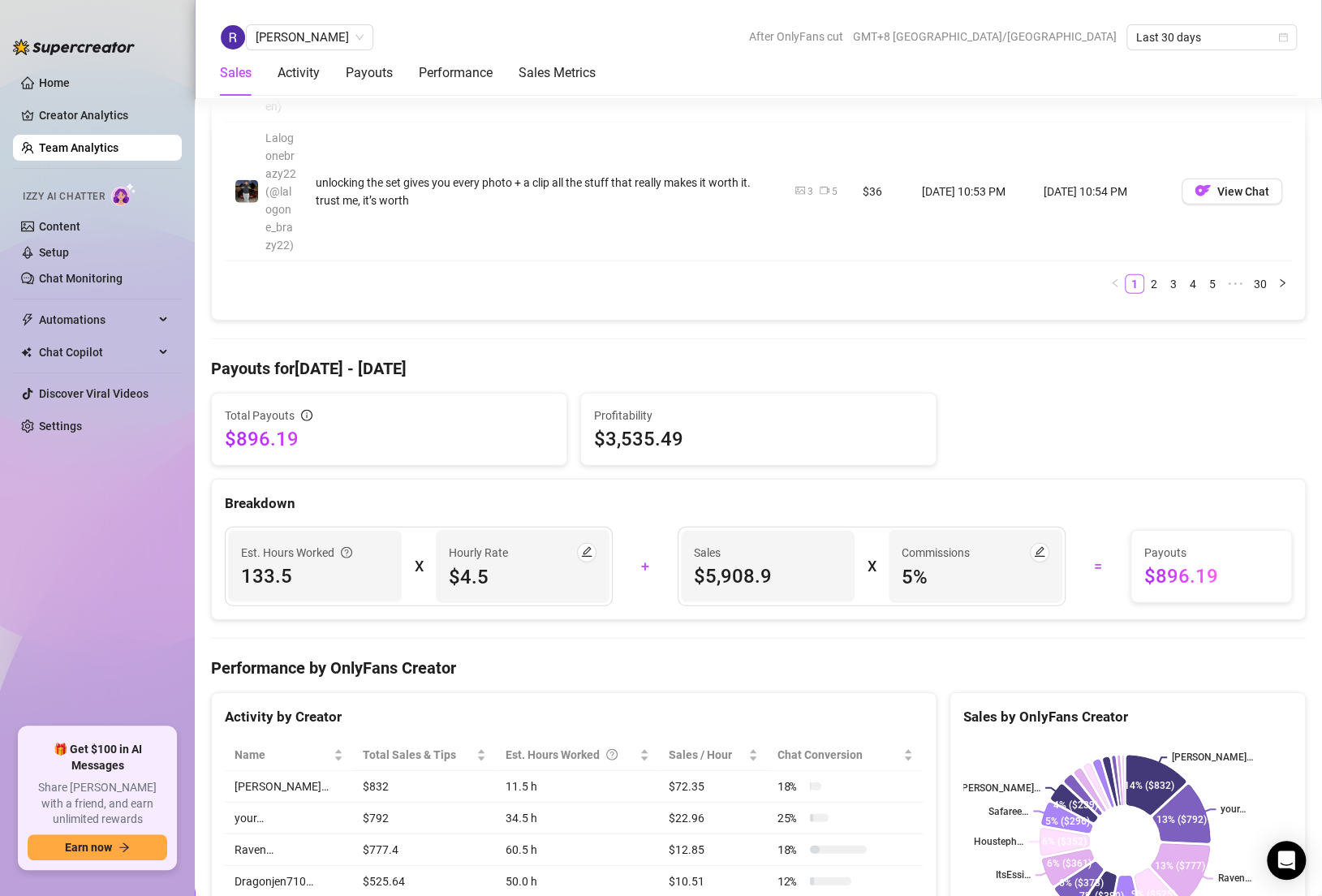
scroll to position [2066, 0]
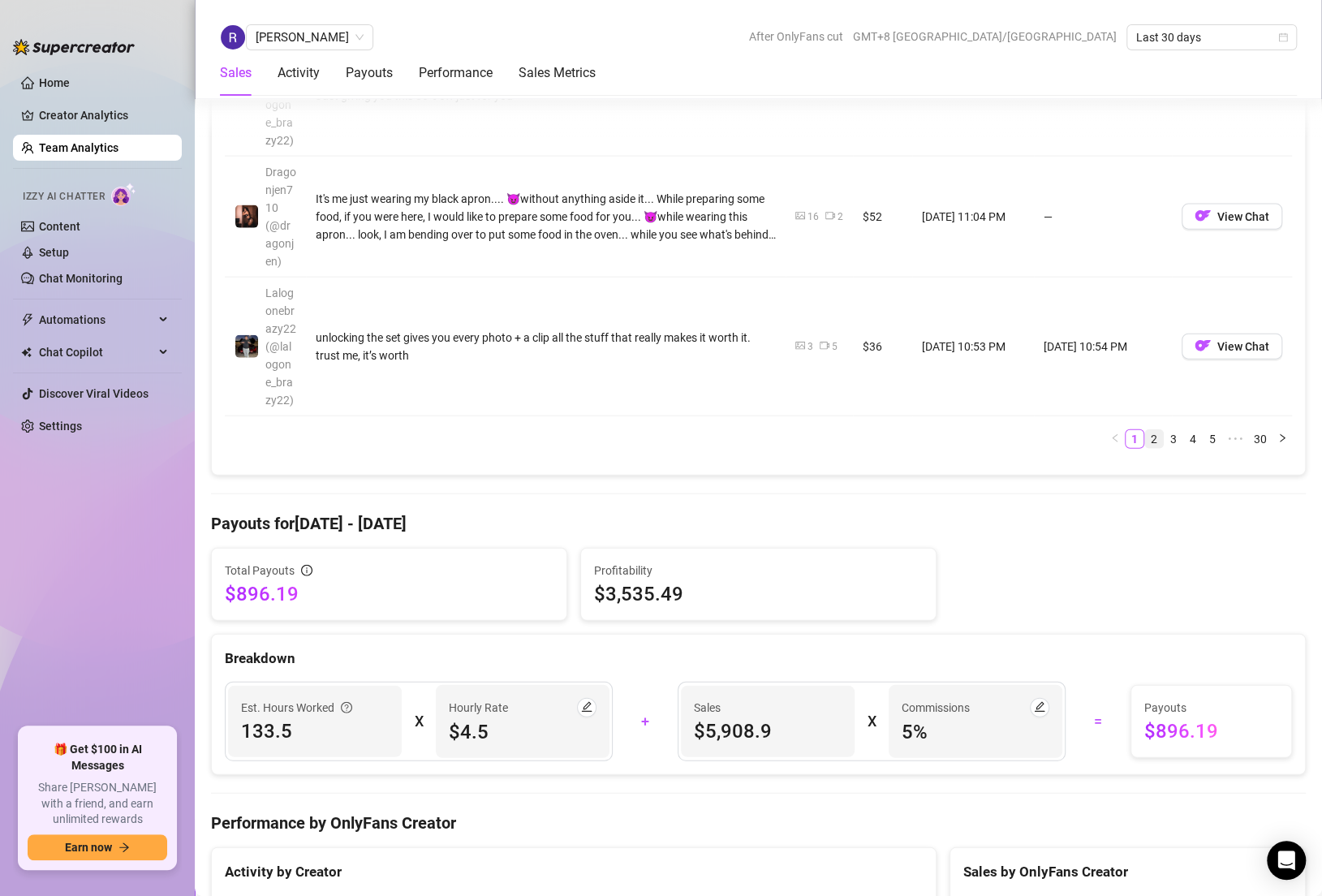
click at [1145, 430] on link "2" at bounding box center [1153, 439] width 18 height 18
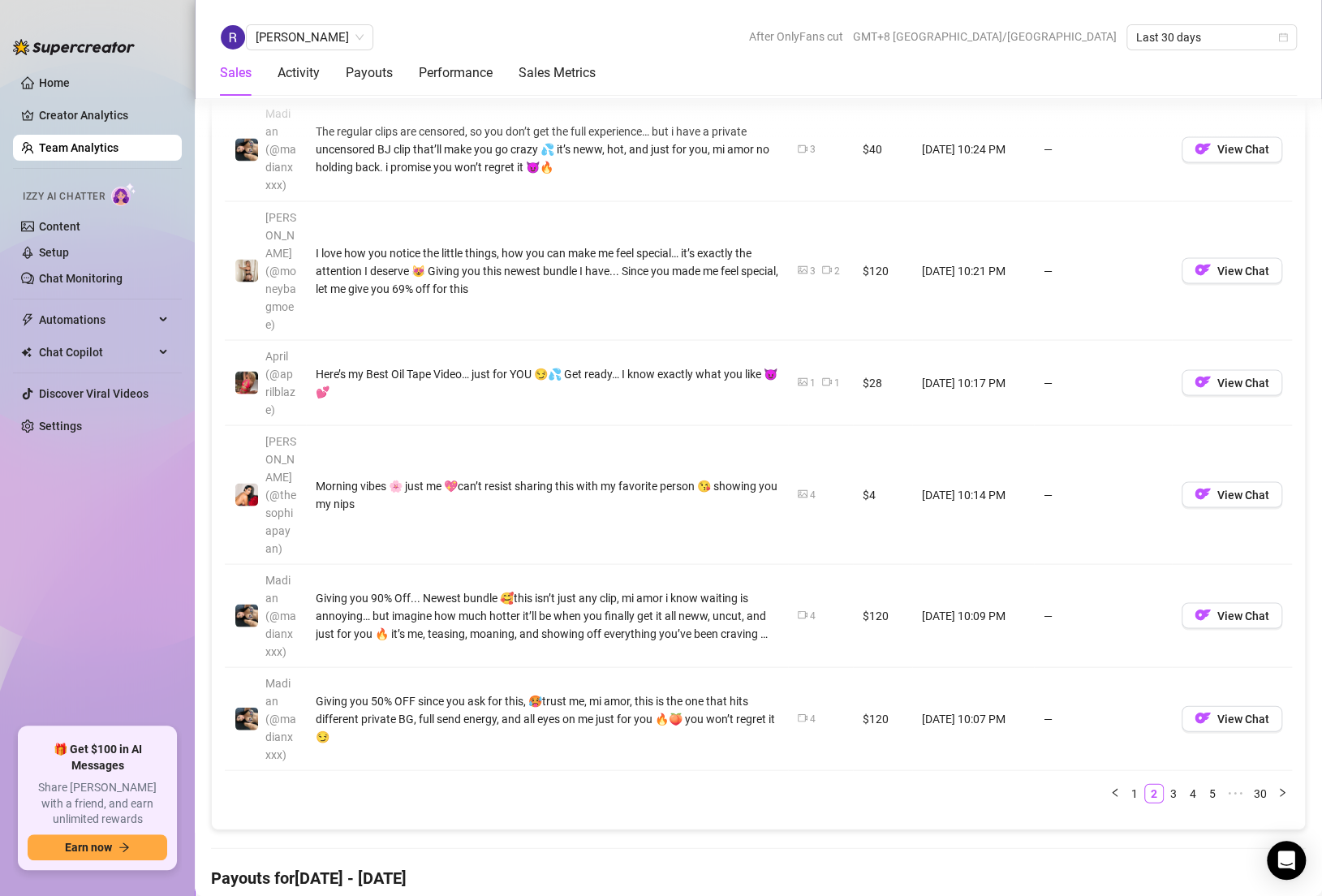
scroll to position [1902, 0]
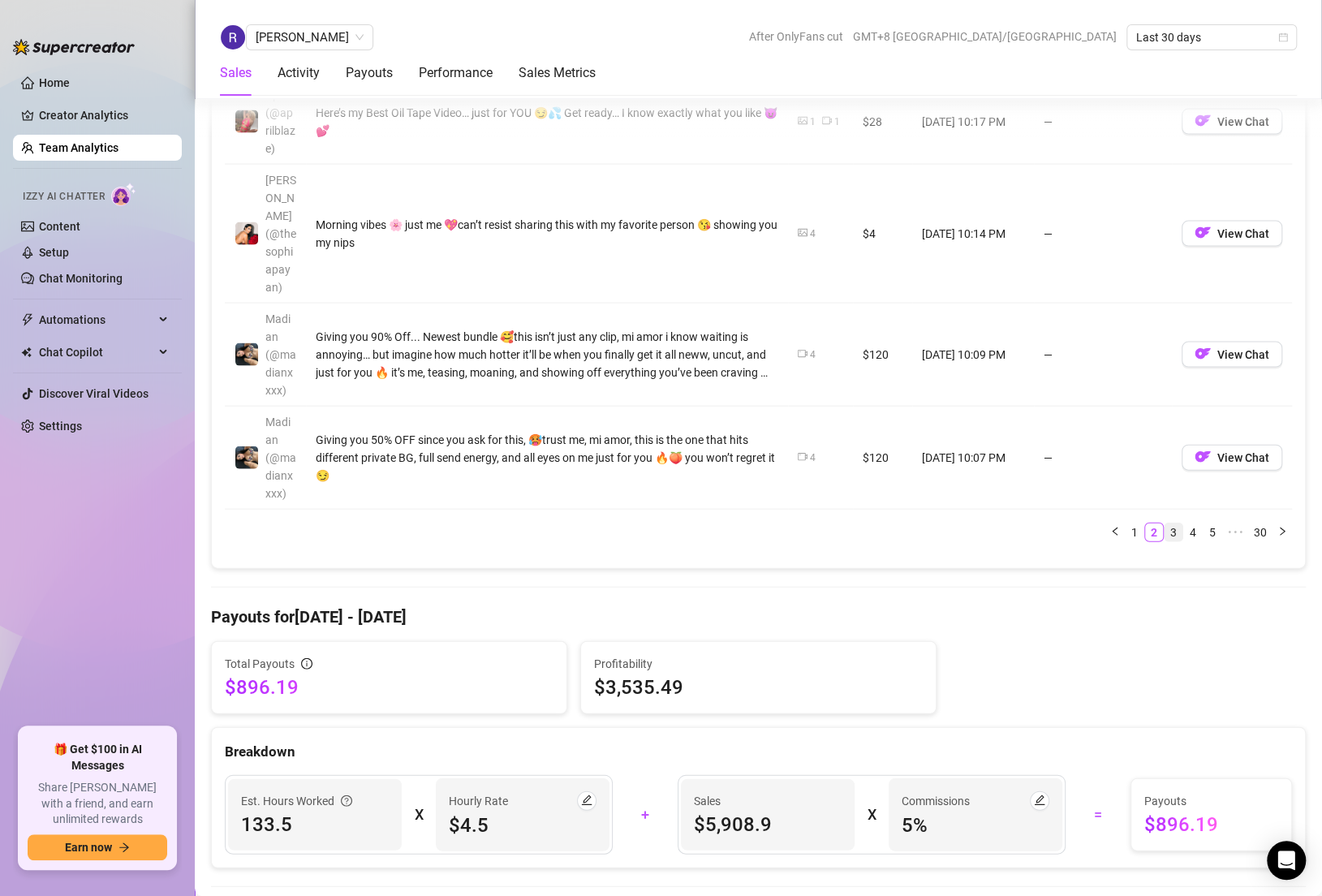
click at [1164, 523] on link "3" at bounding box center [1173, 532] width 18 height 18
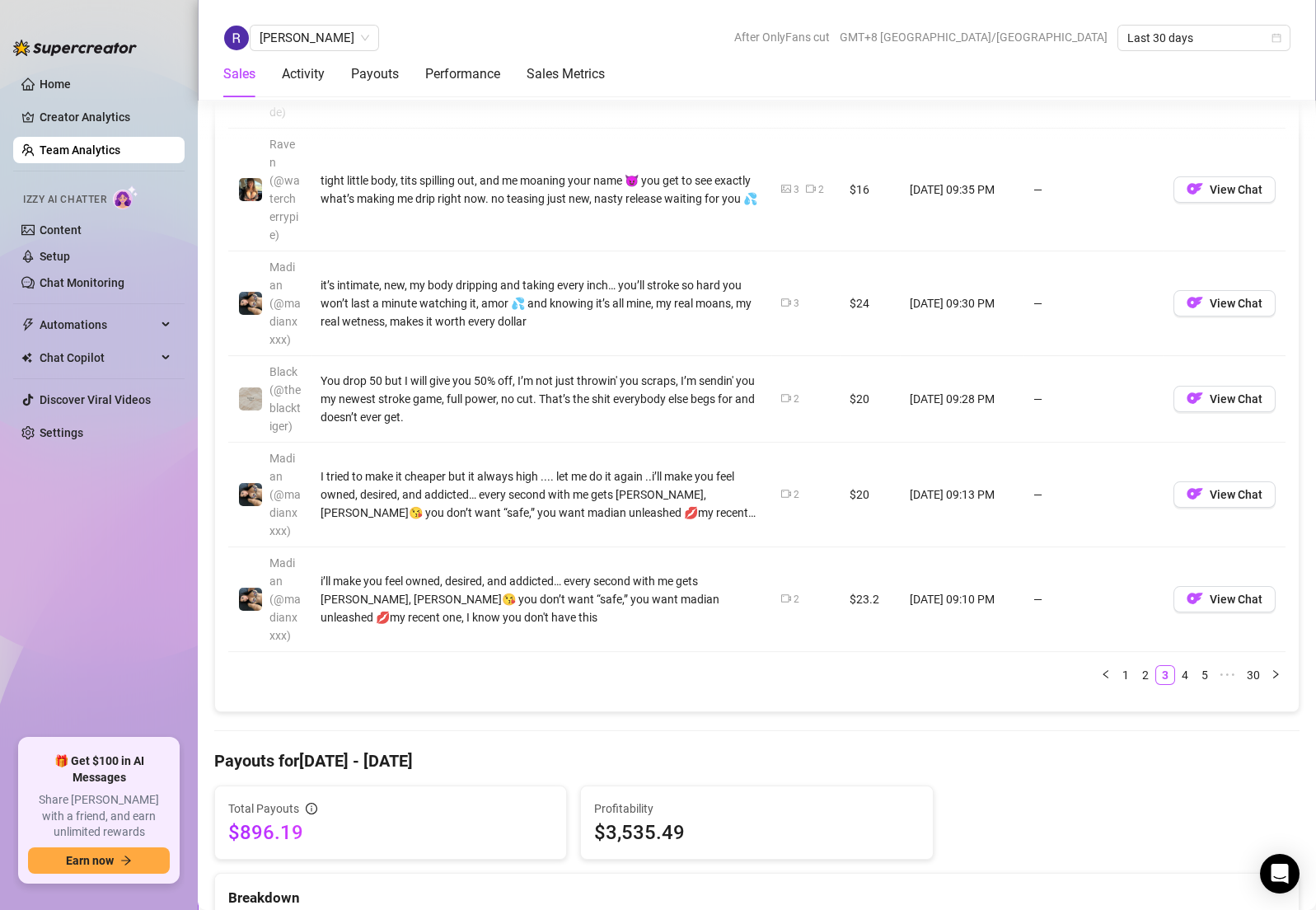
scroll to position [1650, 0]
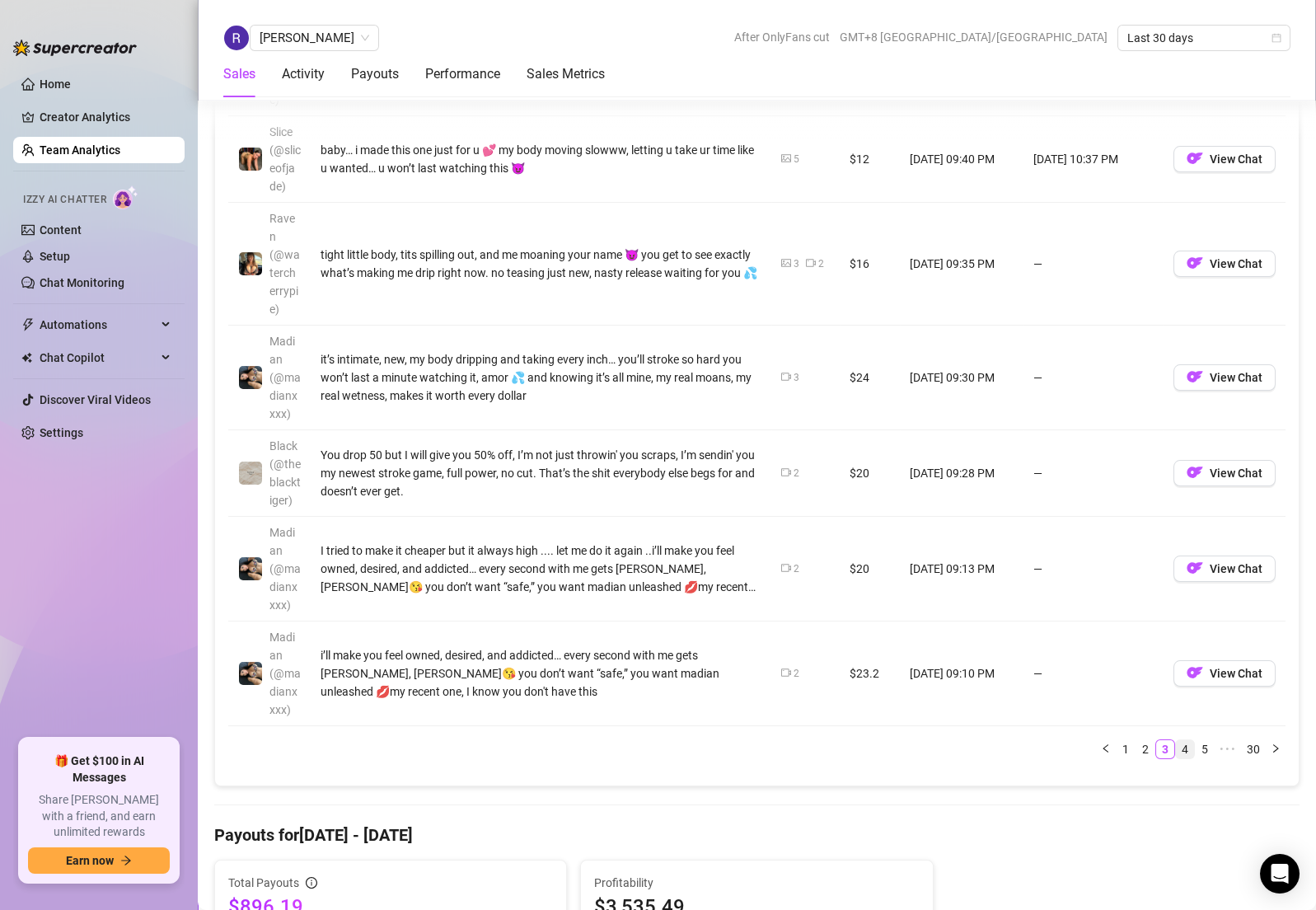
click at [1175, 740] on link "4" at bounding box center [1184, 749] width 18 height 18
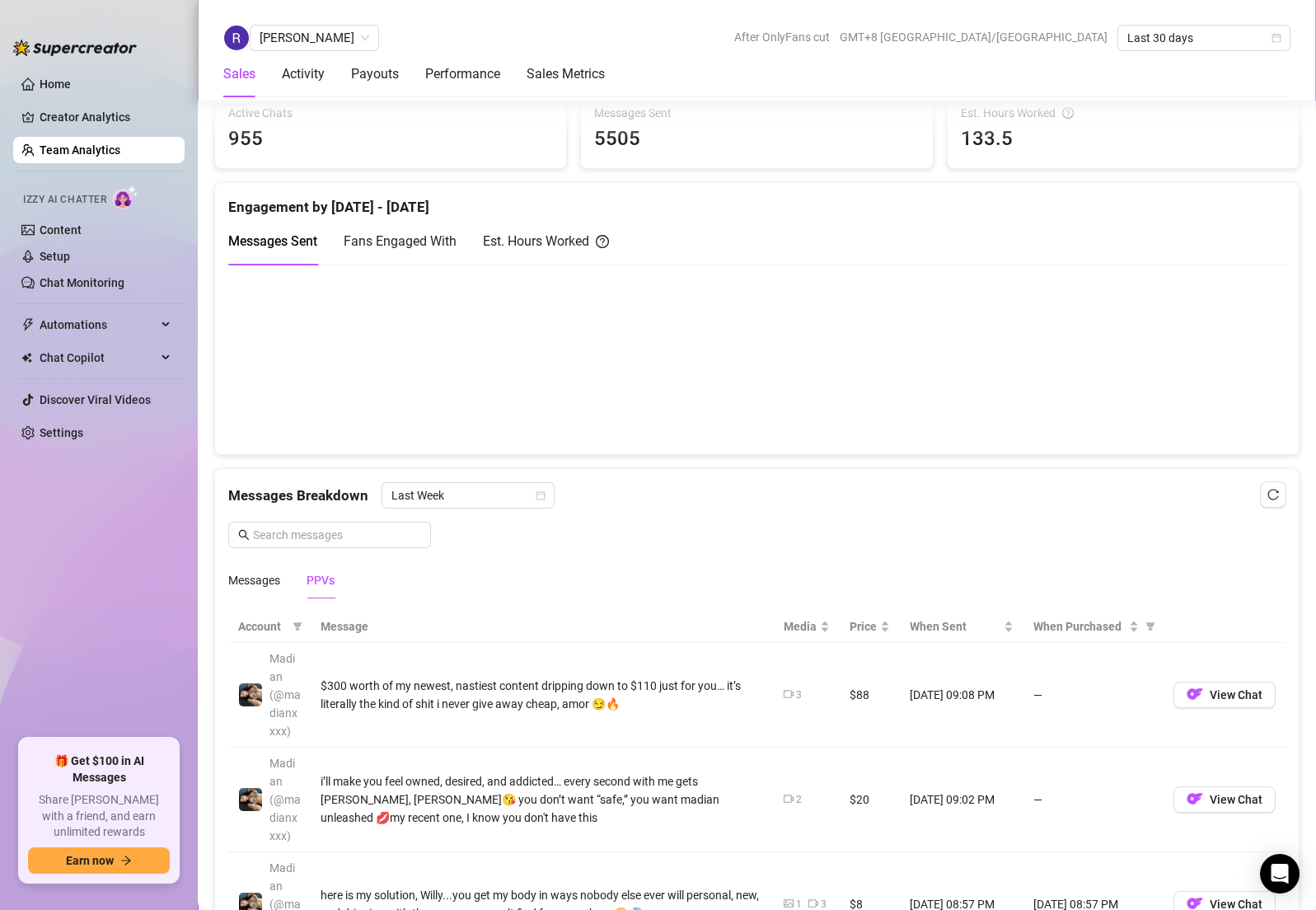
scroll to position [724, 0]
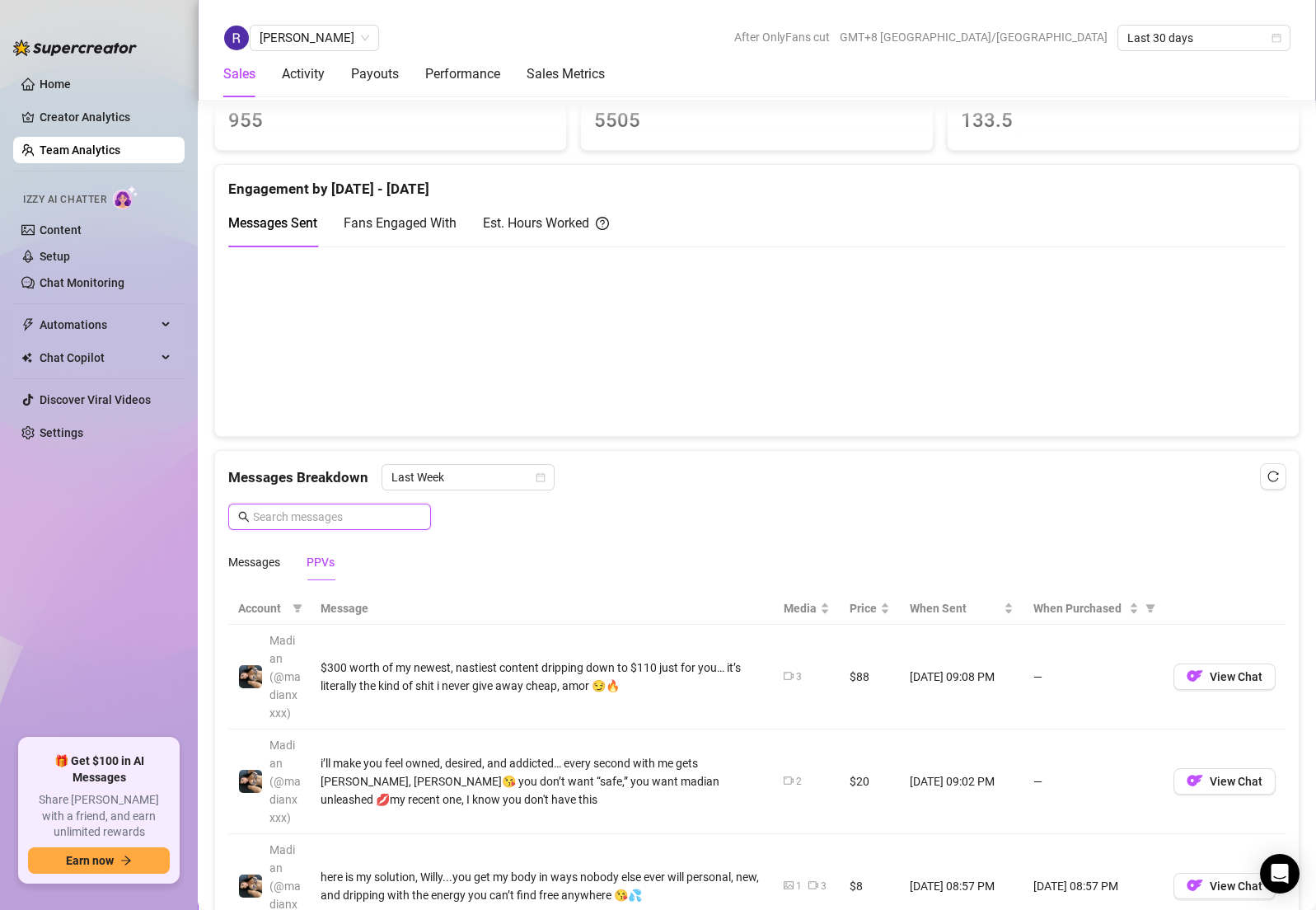
click at [332, 507] on input "text" at bounding box center [337, 516] width 168 height 18
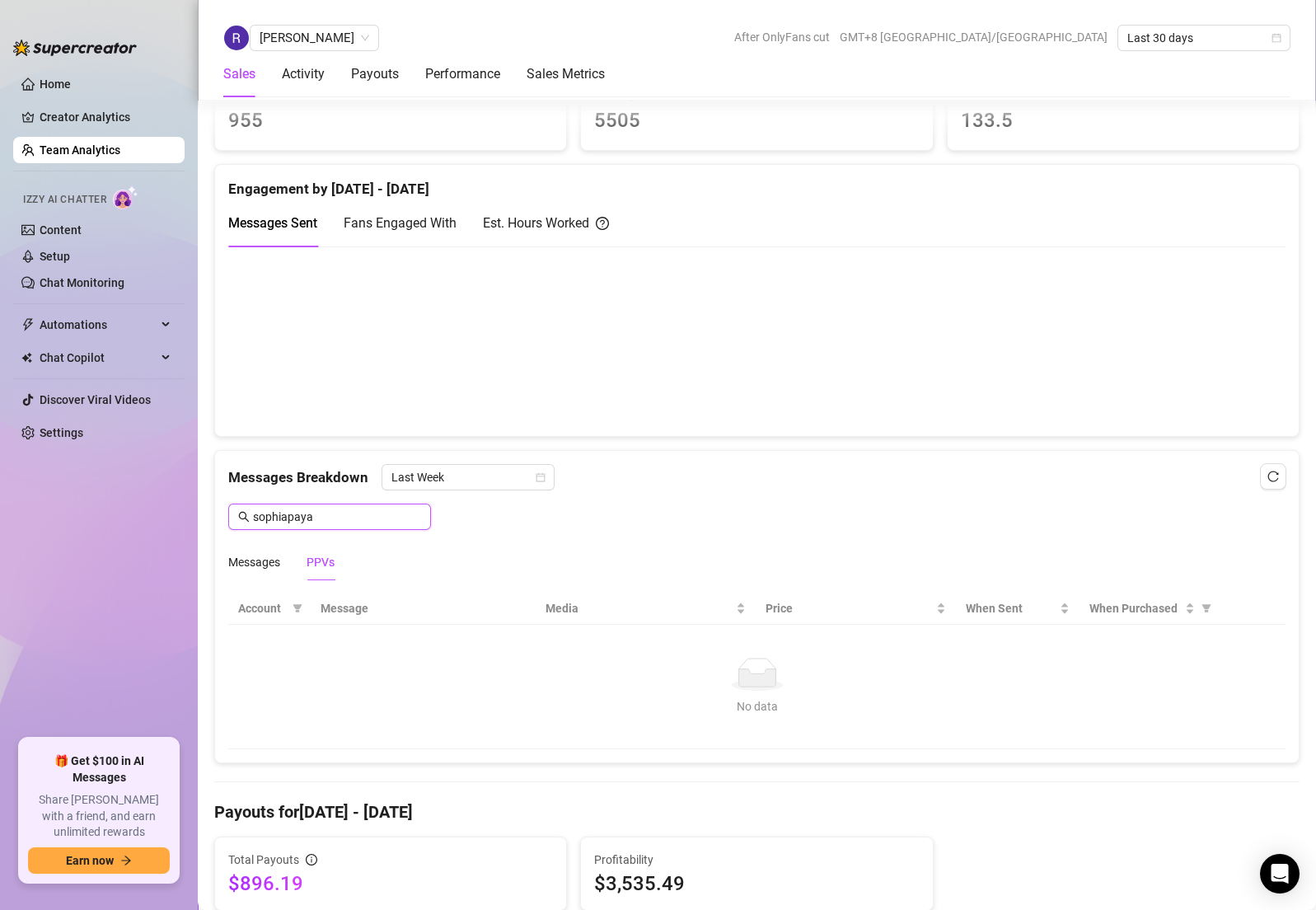
type input "sophiapayan"
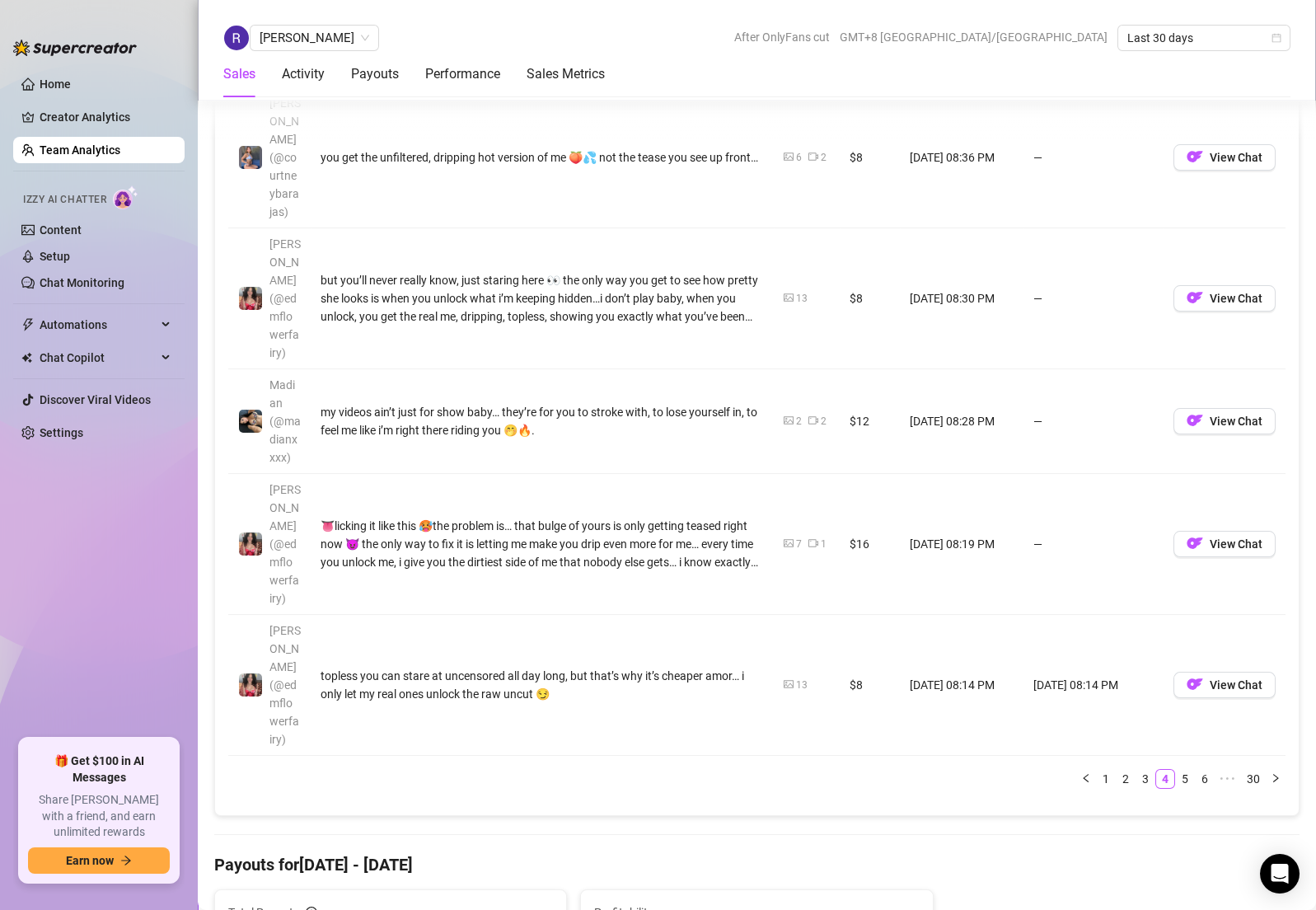
scroll to position [1870, 0]
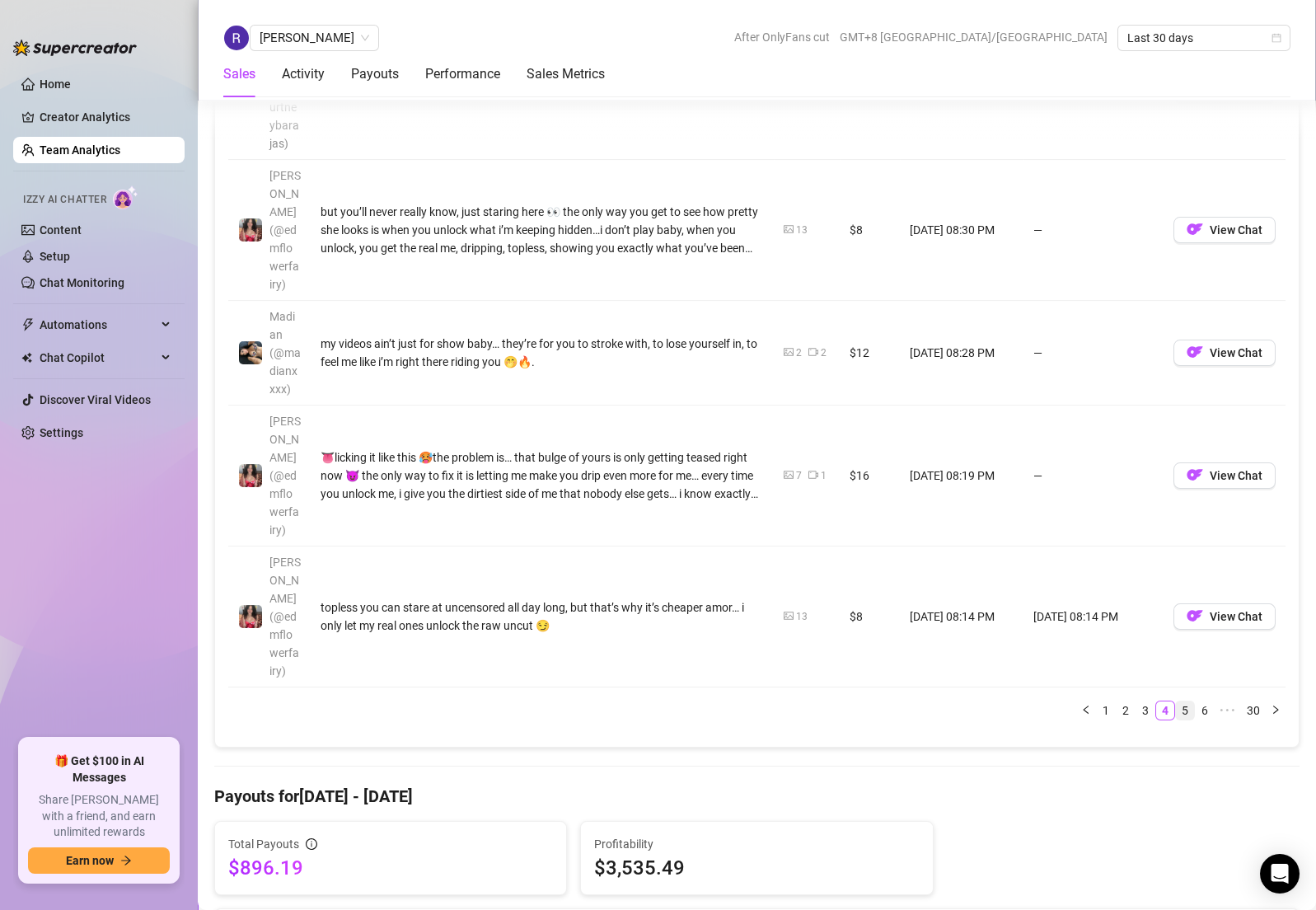
click at [1175, 702] on link "5" at bounding box center [1184, 710] width 18 height 18
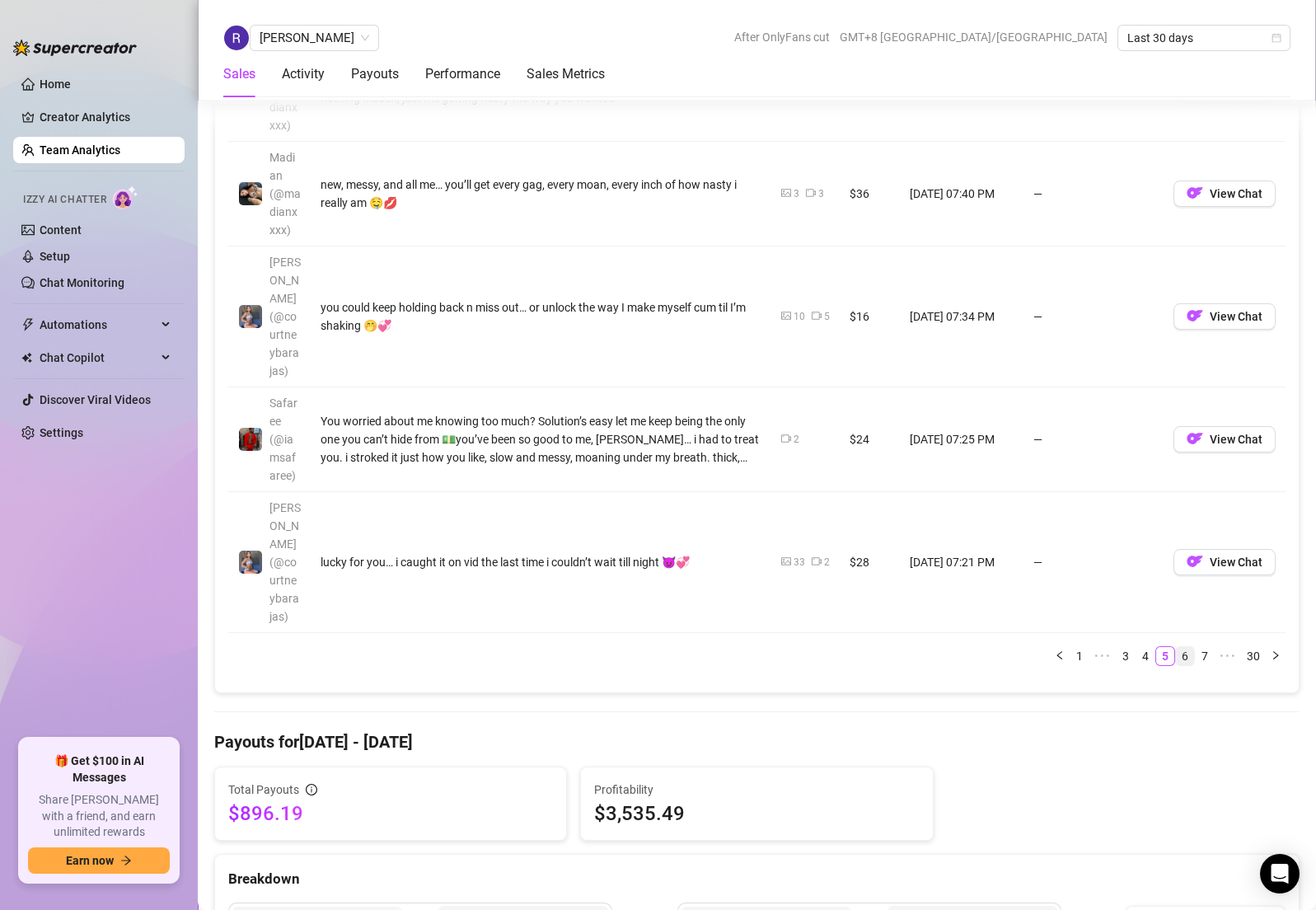
click at [1175, 647] on link "6" at bounding box center [1184, 656] width 18 height 18
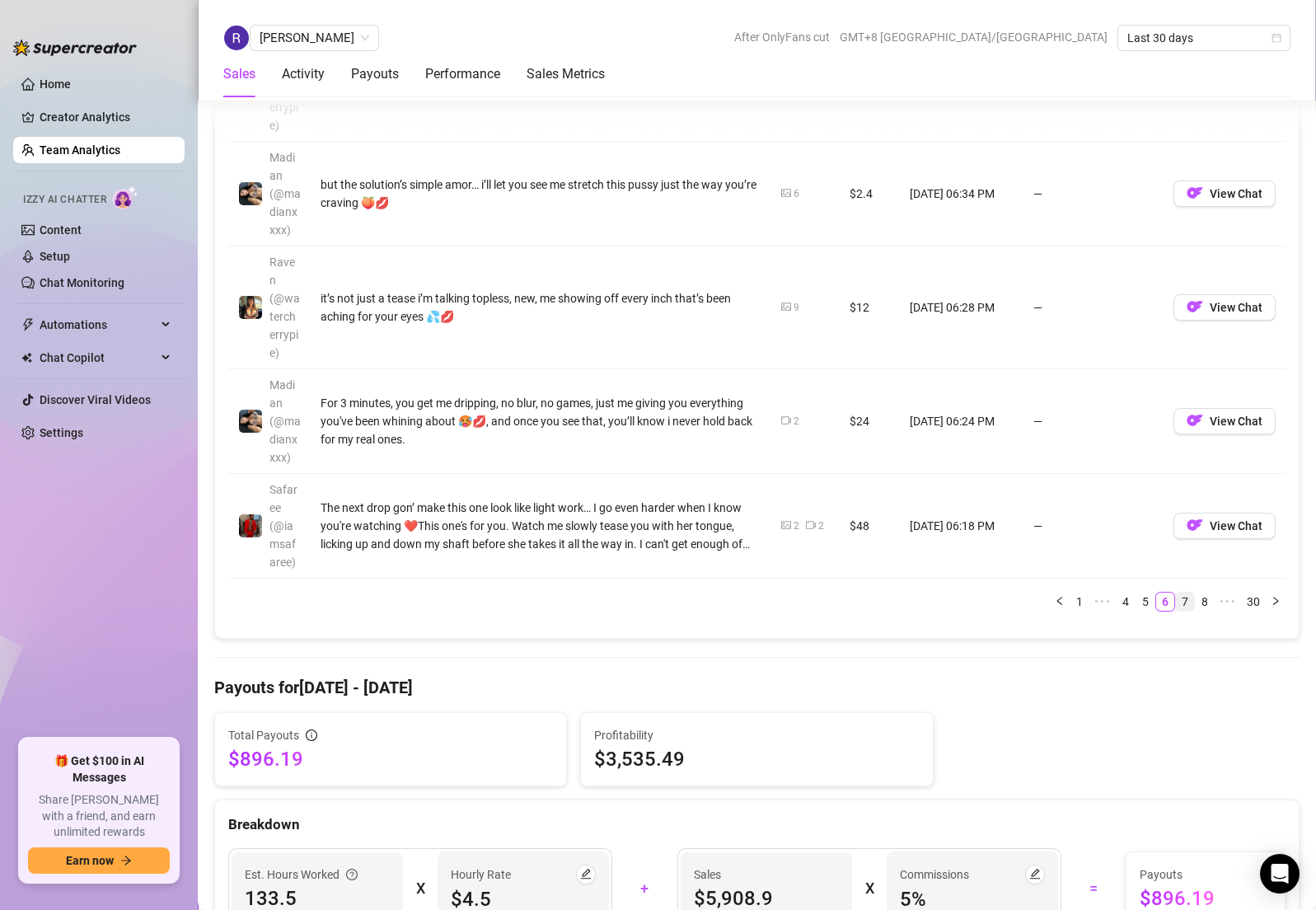
click at [1175, 593] on link "7" at bounding box center [1184, 601] width 18 height 18
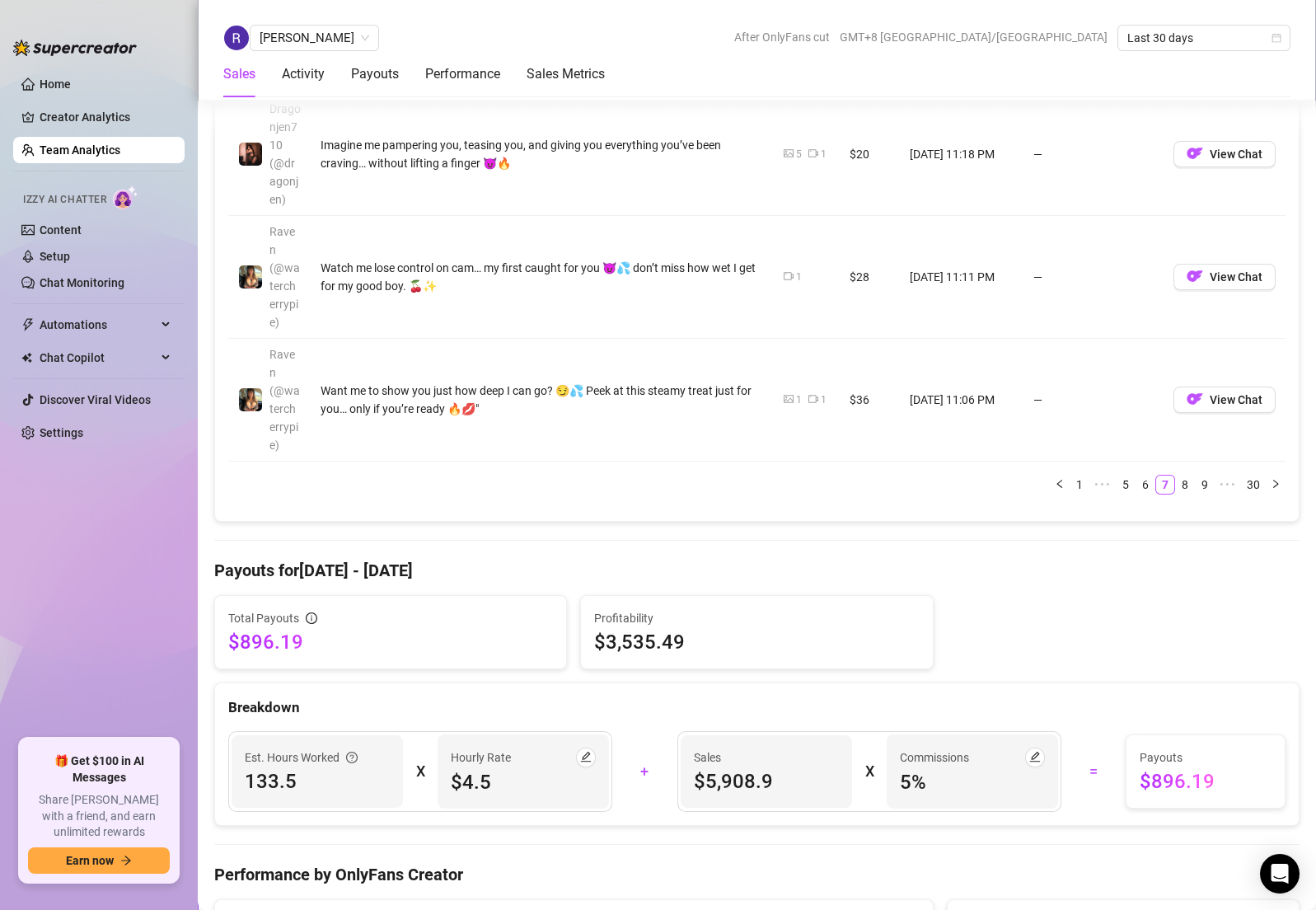
scroll to position [2074, 0]
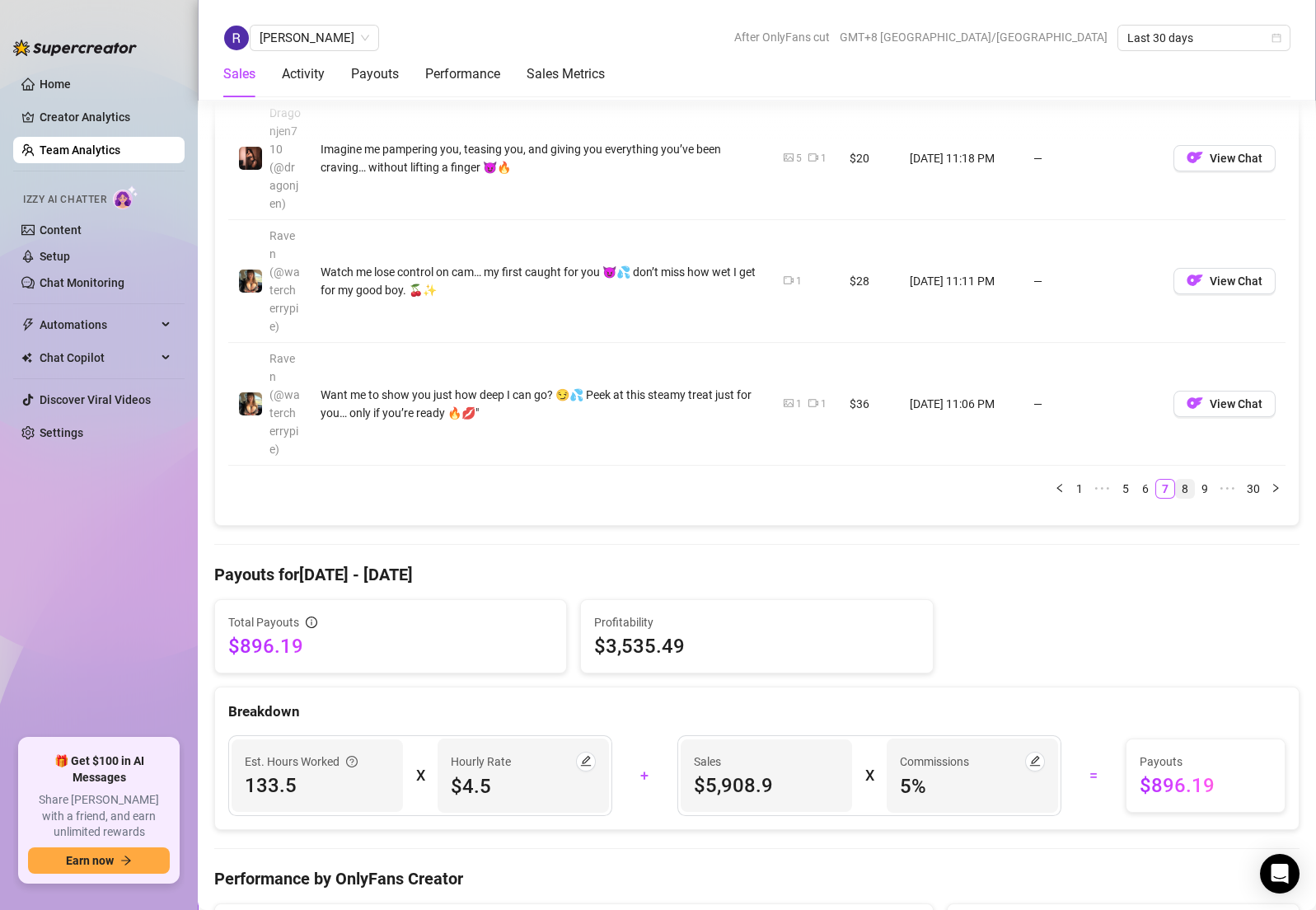
click at [1175, 479] on link "8" at bounding box center [1184, 488] width 18 height 18
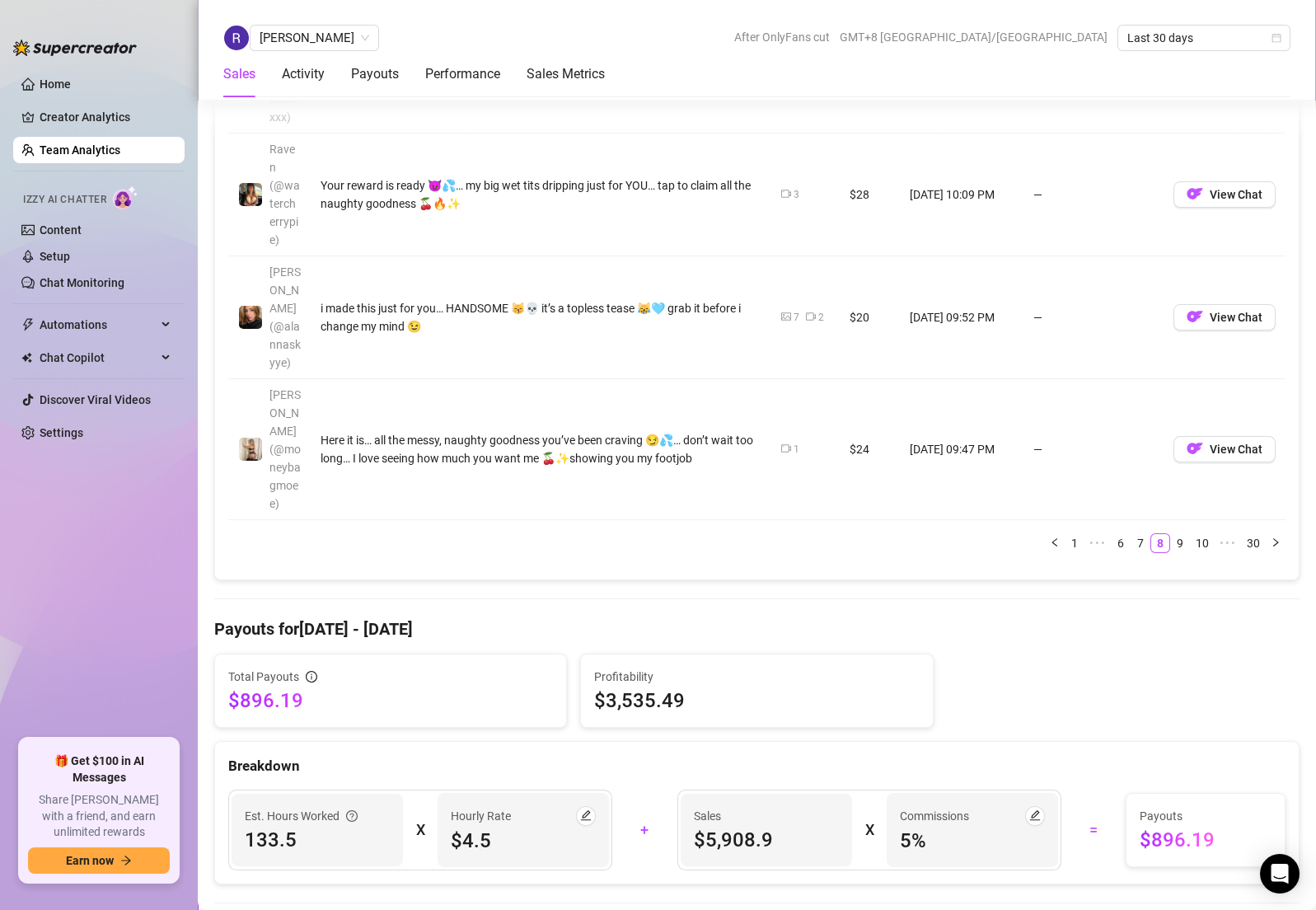
scroll to position [1972, 0]
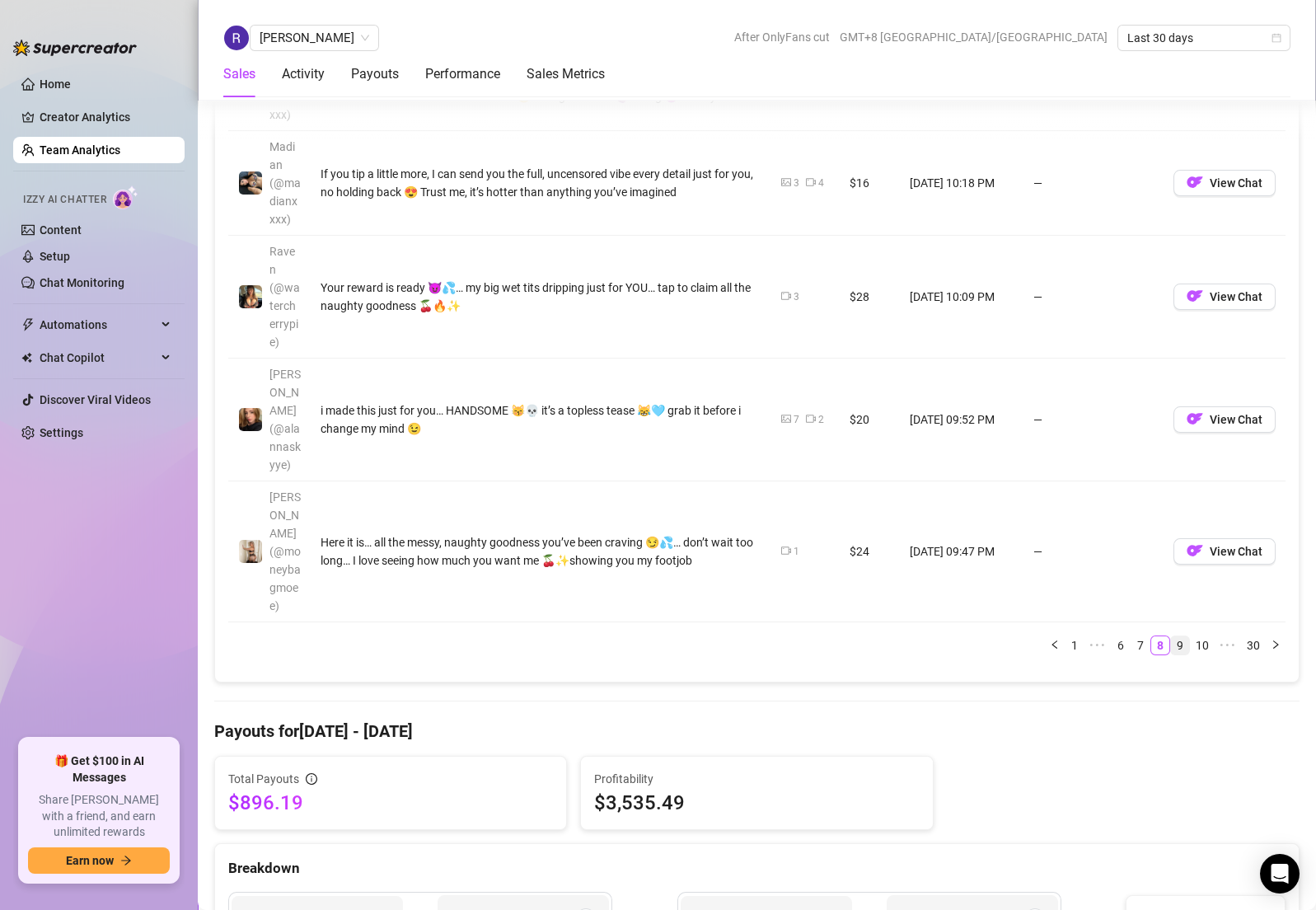
click at [1171, 637] on link "9" at bounding box center [1180, 645] width 18 height 18
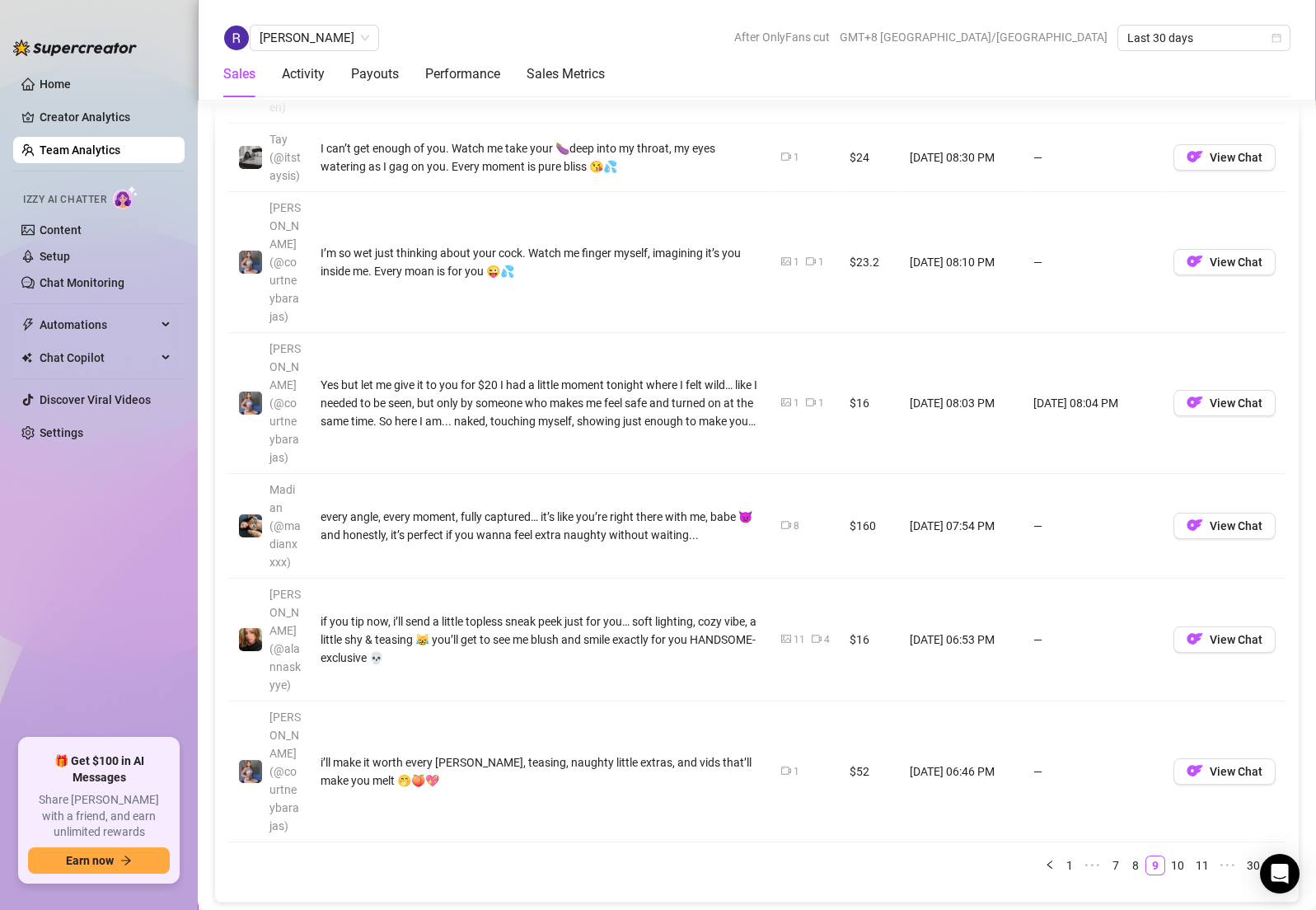
scroll to position [1697, 0]
click at [1167, 857] on link "10" at bounding box center [1177, 866] width 23 height 18
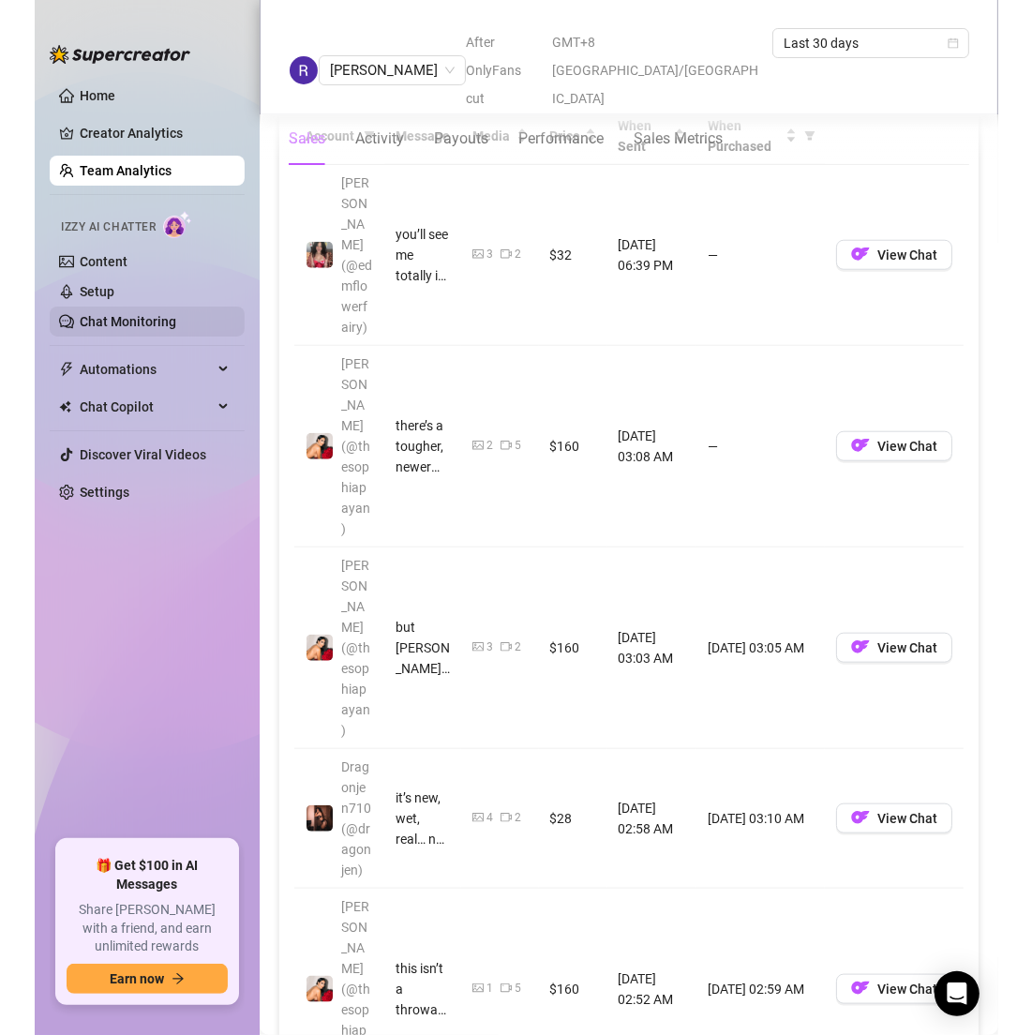
scroll to position [1407, 0]
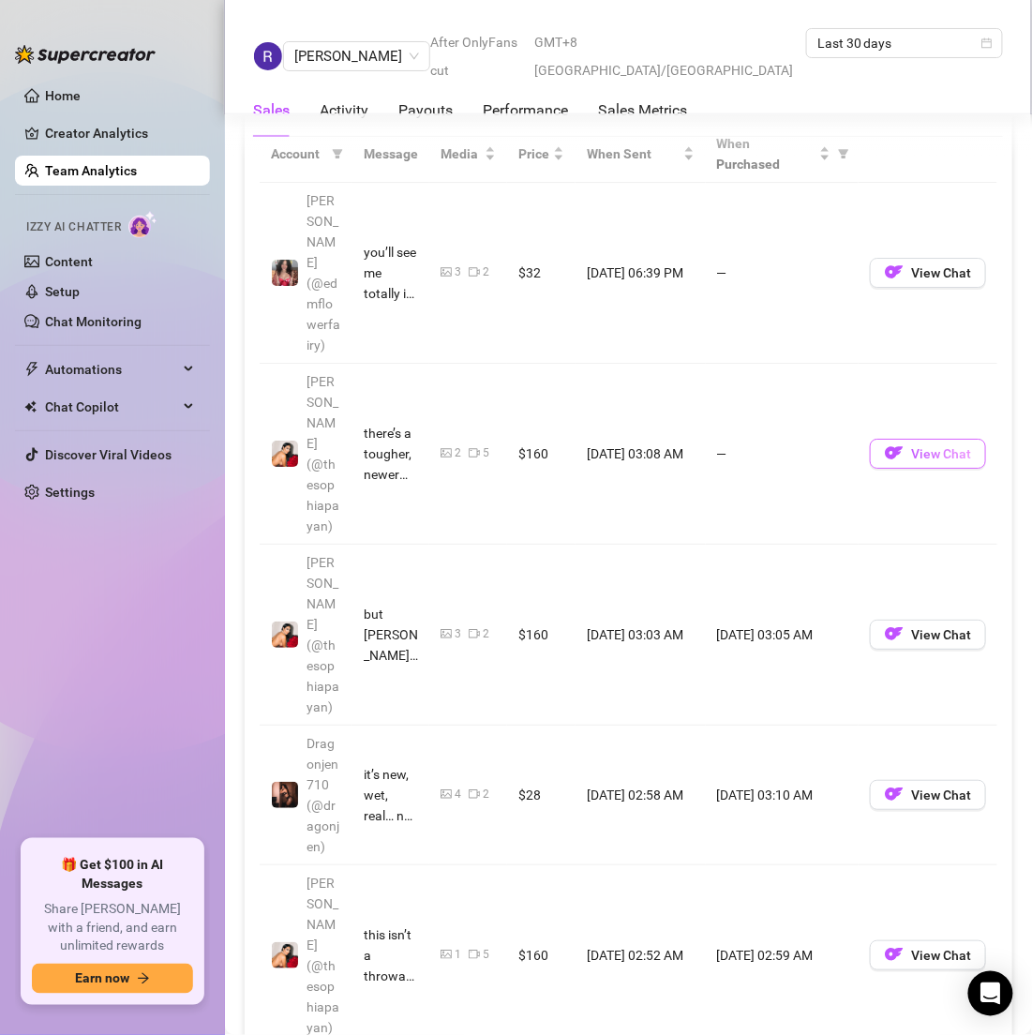
click at [919, 446] on span "View Chat" at bounding box center [941, 453] width 60 height 15
